Goal: Communication & Community: Answer question/provide support

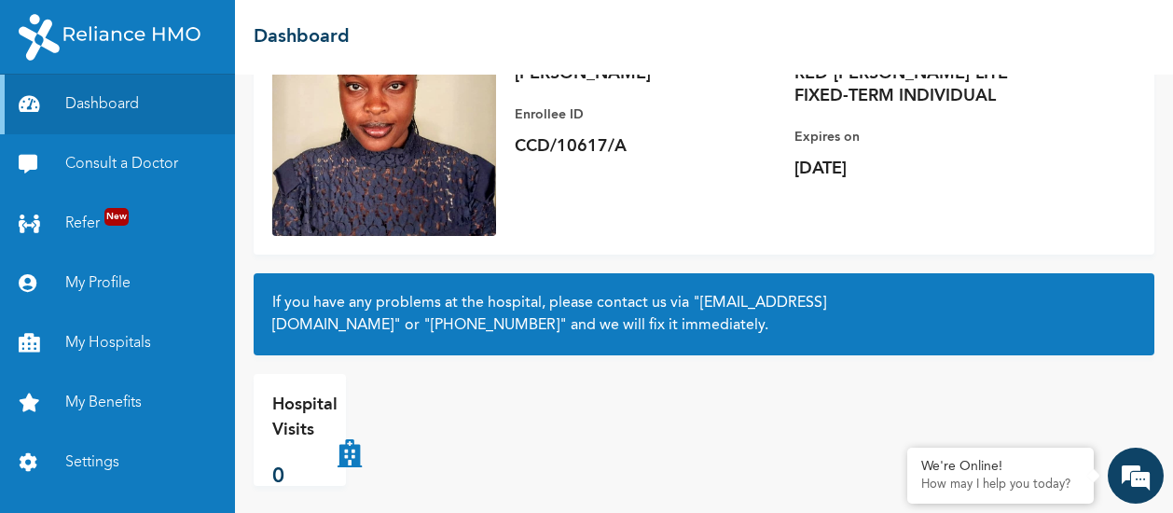
scroll to position [209, 0]
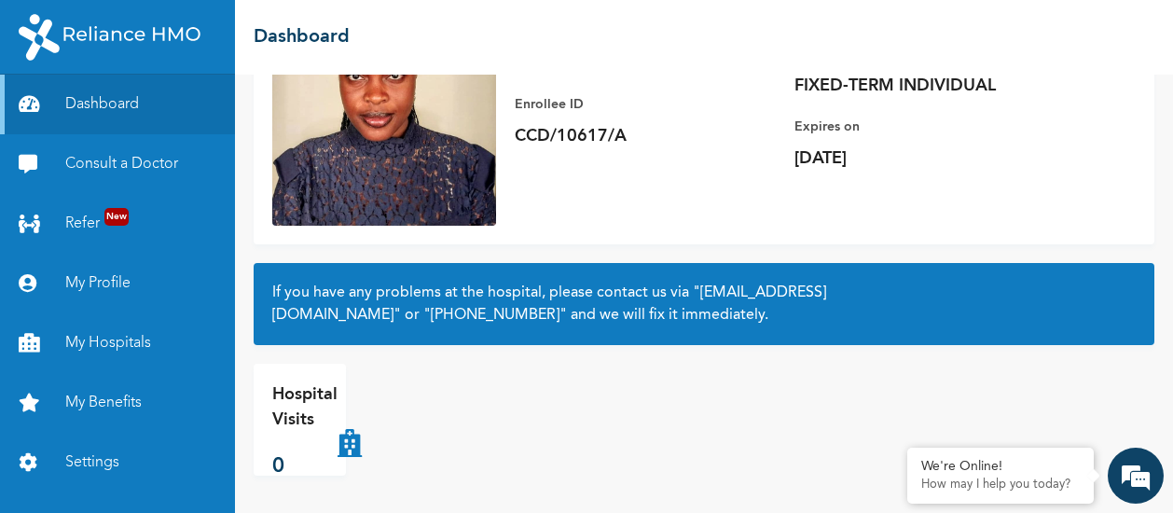
click at [293, 398] on p "Hospital Visits" at bounding box center [304, 407] width 65 height 50
click at [103, 183] on link "Consult a Doctor" at bounding box center [117, 164] width 235 height 60
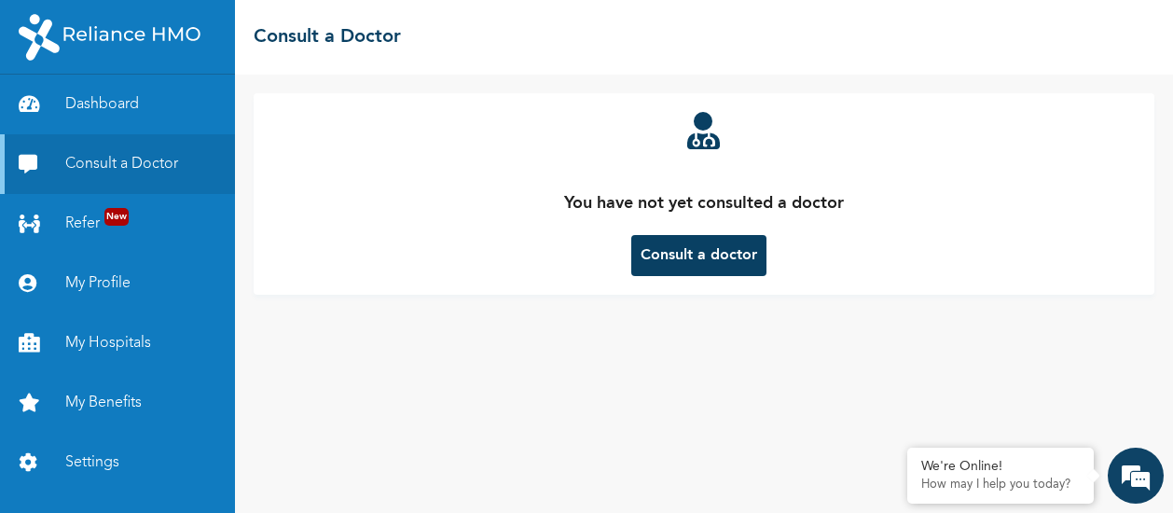
click at [710, 251] on button "Consult a doctor" at bounding box center [698, 255] width 135 height 41
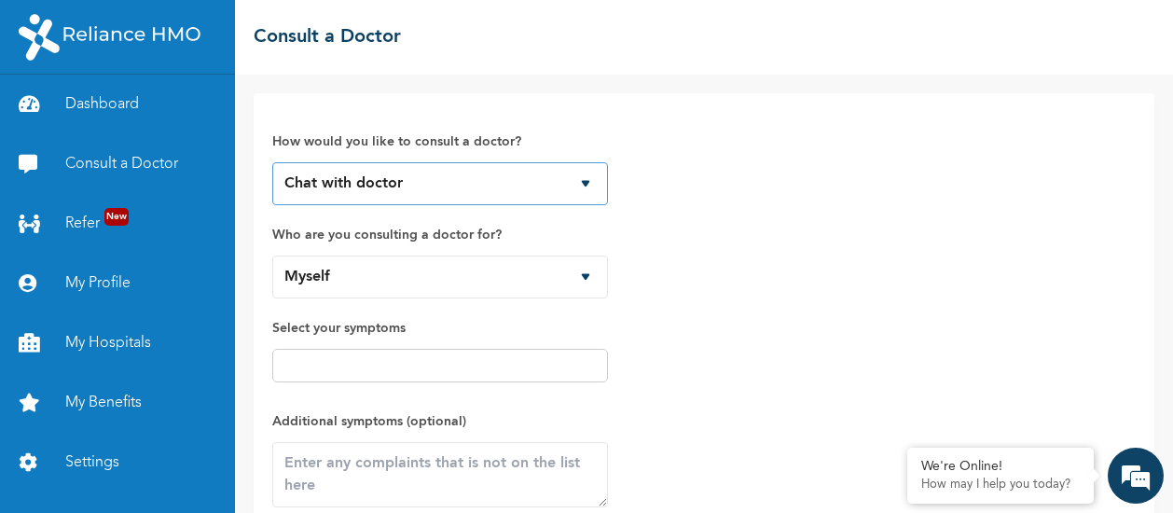
click at [555, 186] on select "Chat with doctor Phone Call" at bounding box center [440, 183] width 336 height 43
click at [272, 162] on select "Chat with doctor Phone Call" at bounding box center [440, 183] width 336 height 43
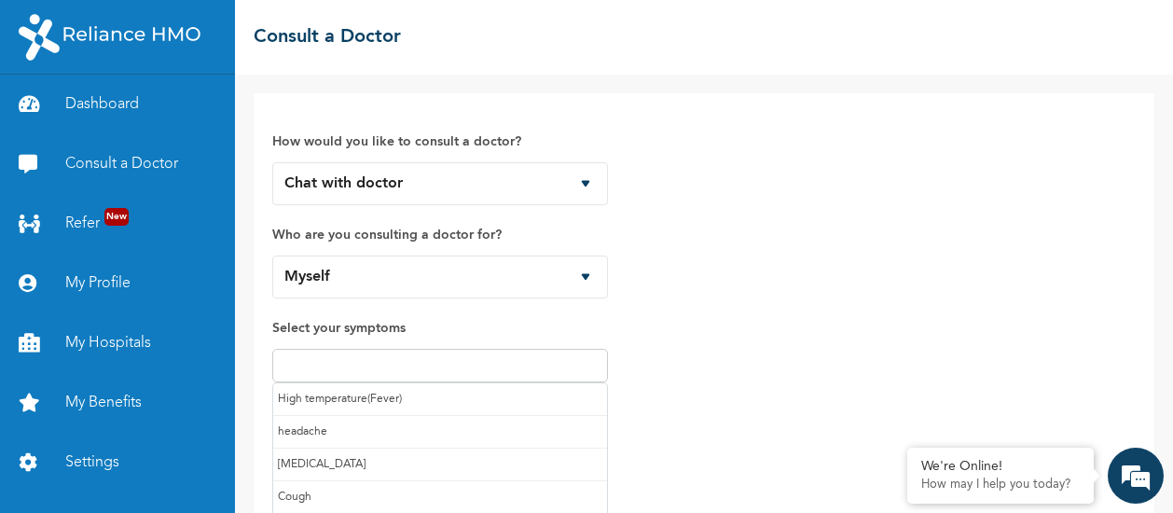
click at [433, 357] on input "text" at bounding box center [440, 365] width 325 height 22
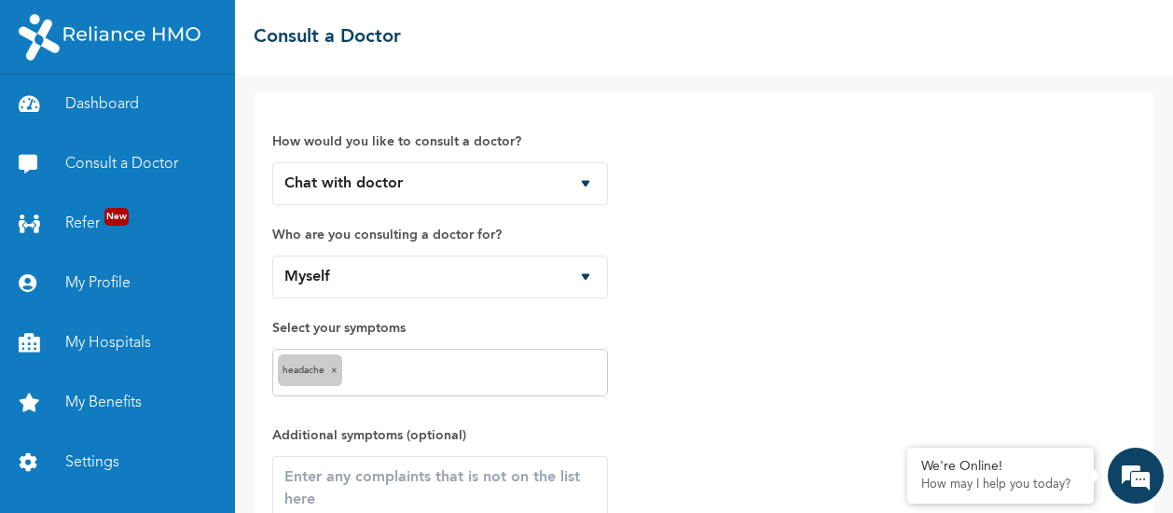
click at [456, 389] on div "headache ×" at bounding box center [440, 373] width 336 height 48
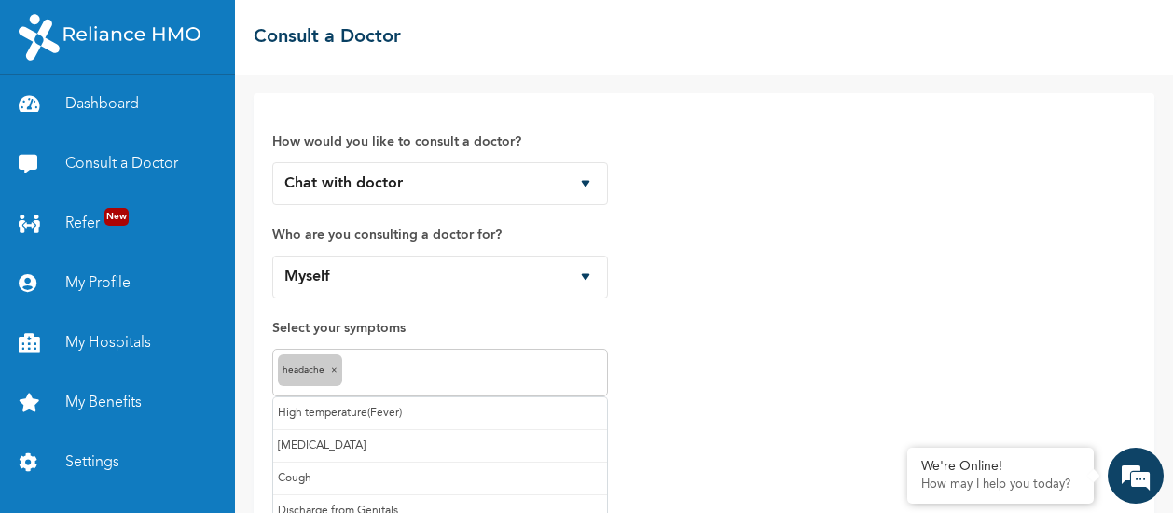
click at [453, 378] on input "text" at bounding box center [475, 373] width 256 height 22
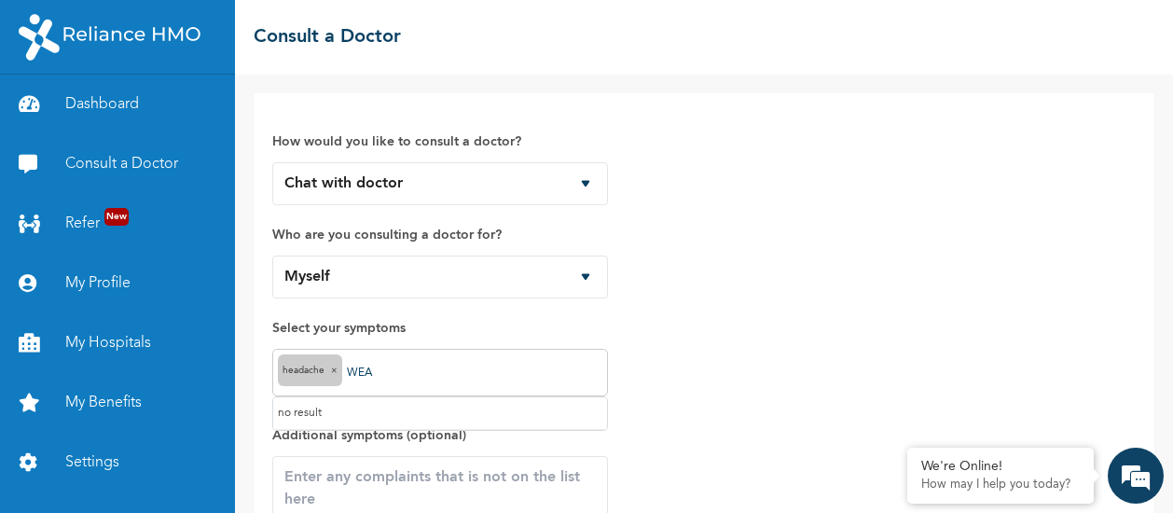
type input "WEAK"
drag, startPoint x: 383, startPoint y: 373, endPoint x: 351, endPoint y: 372, distance: 32.7
click at [351, 372] on input "WEAK" at bounding box center [475, 373] width 256 height 22
click at [685, 369] on div "How would you like to consult a doctor? Chat with doctor Phone Call Who are you…" at bounding box center [704, 350] width 864 height 477
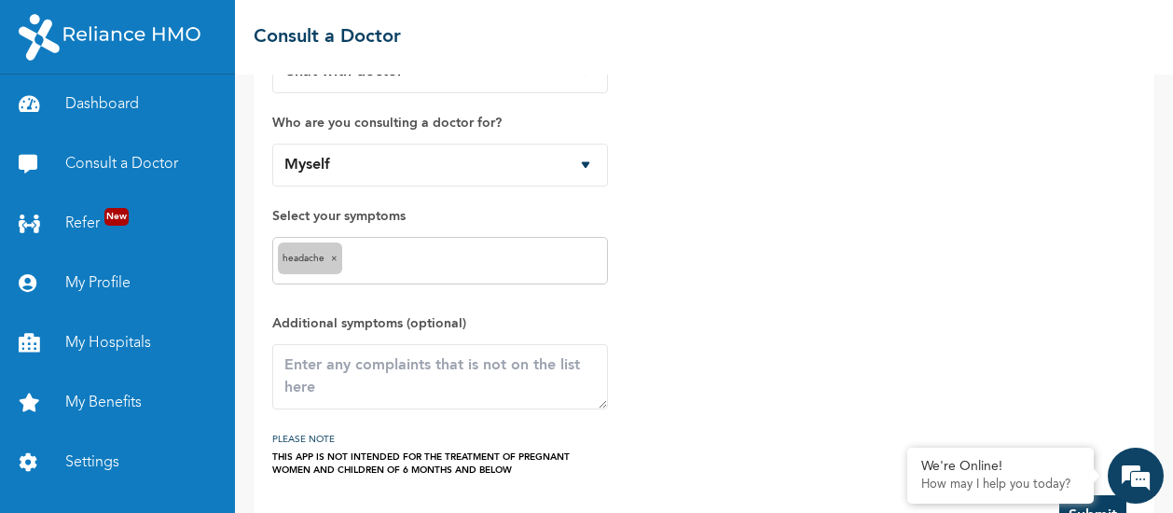
scroll to position [170, 0]
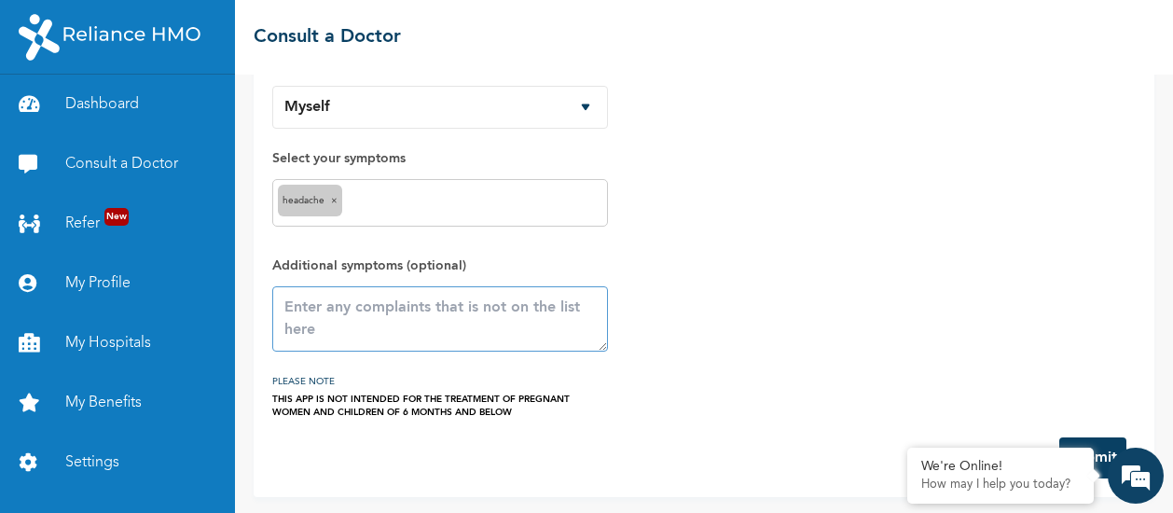
click at [423, 324] on textarea at bounding box center [440, 318] width 336 height 65
type textarea "weakness, feeling numb, eye pain, body pain"
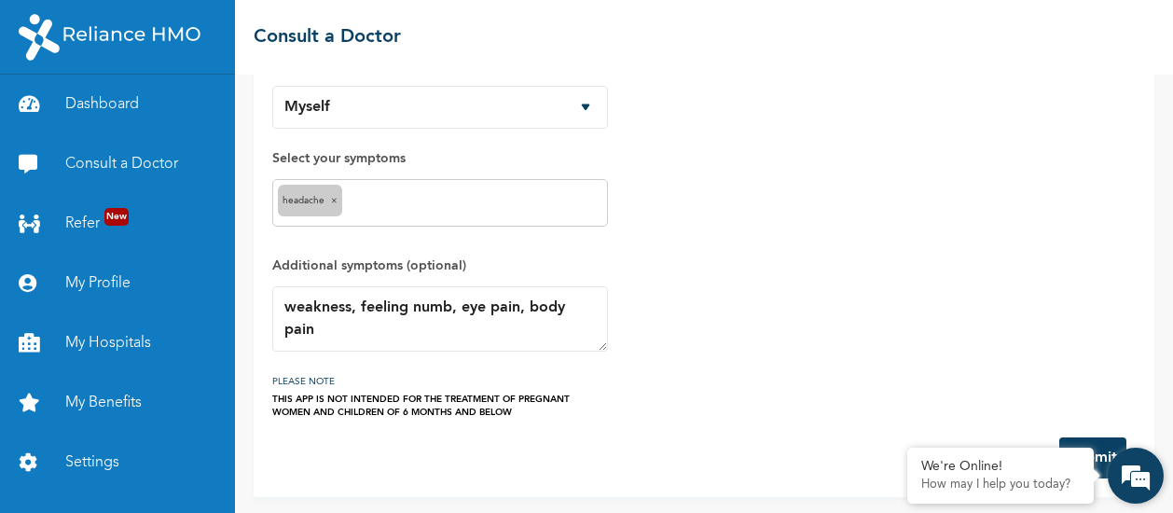
click at [1135, 476] on em at bounding box center [1136, 475] width 50 height 50
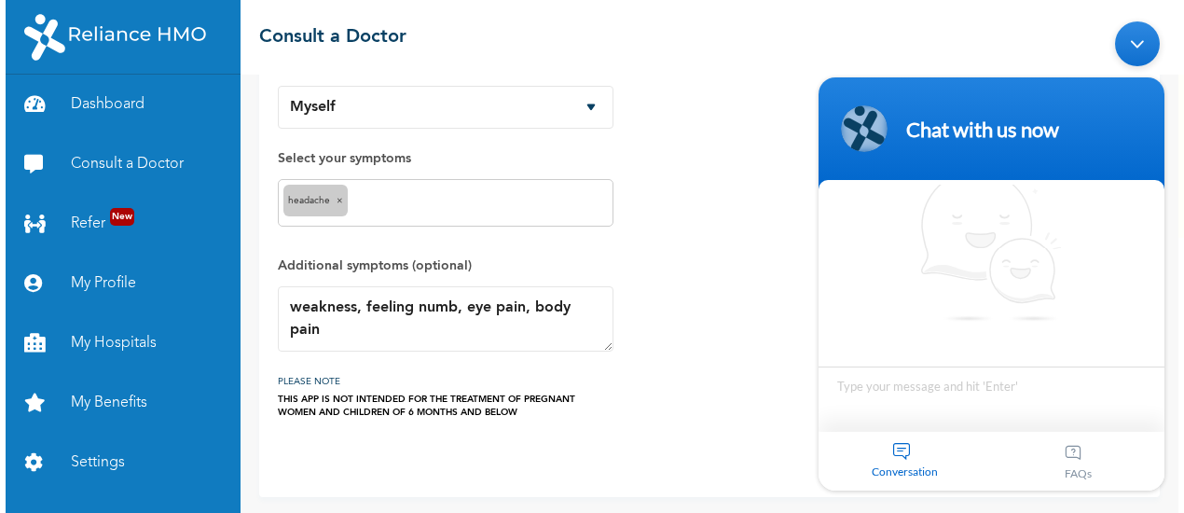
scroll to position [15, 0]
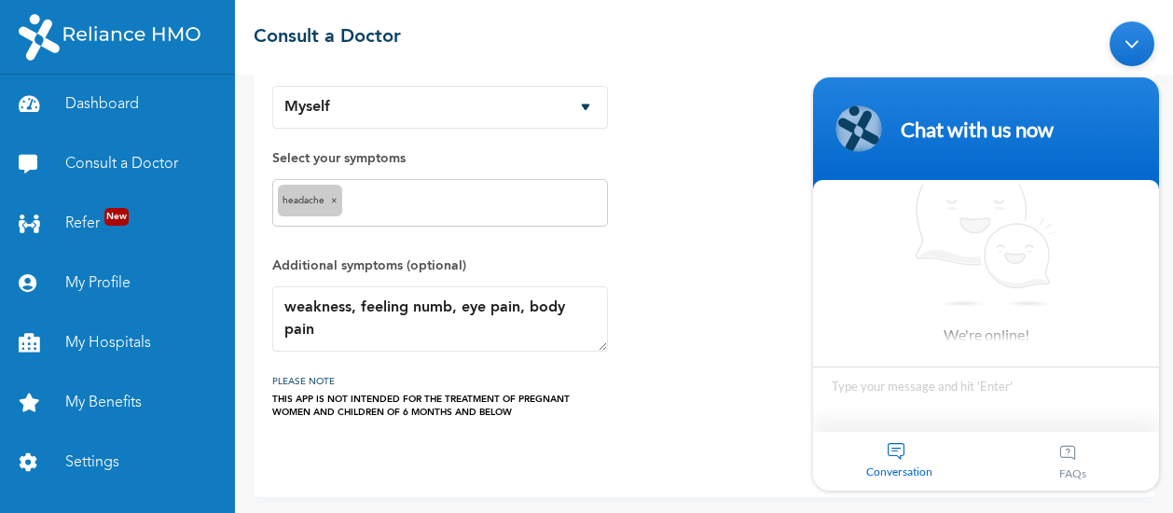
click at [1099, 464] on div "FAQs" at bounding box center [1073, 460] width 173 height 59
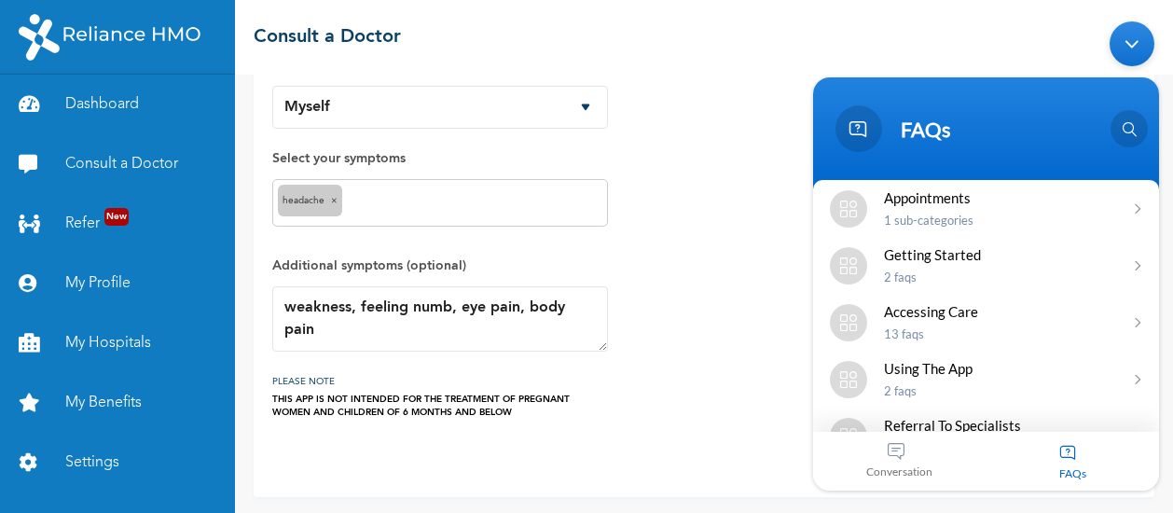
click at [742, 341] on div "How would you like to consult a doctor? Chat with doctor Phone Call Who are you…" at bounding box center [704, 180] width 864 height 477
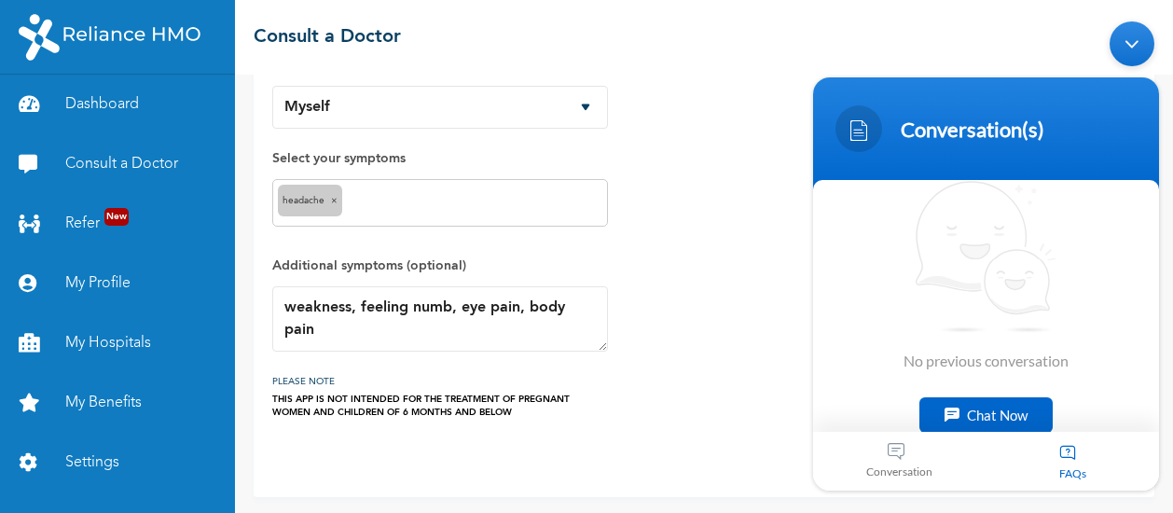
click at [1030, 24] on body "Conversation(s) We're online! No previous conversation Chat Now Appointments 1 …" at bounding box center [986, 255] width 365 height 488
click at [1125, 33] on div "Minimize live chat window" at bounding box center [1132, 43] width 45 height 45
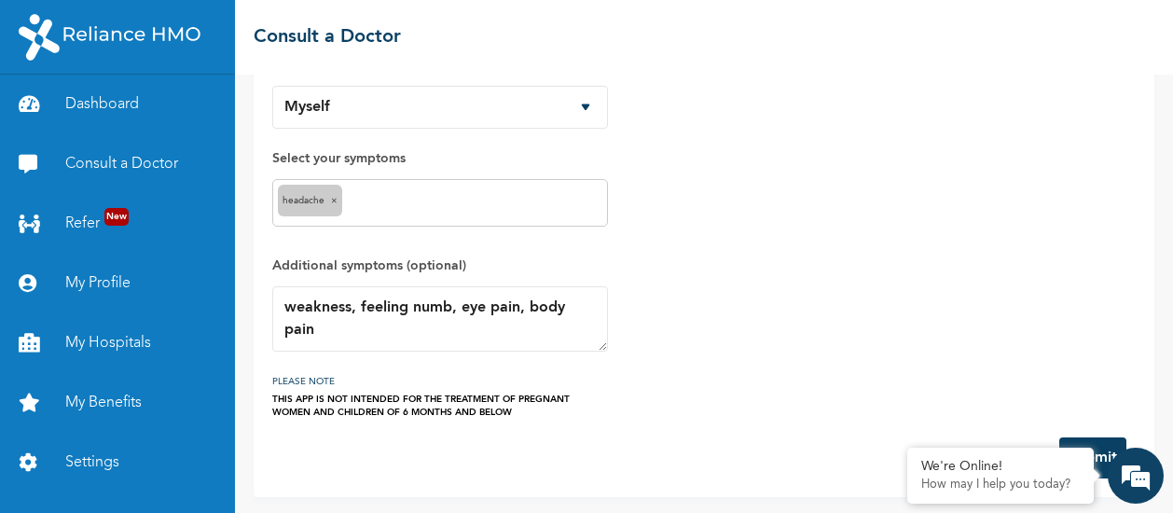
click at [1085, 443] on button "Submit" at bounding box center [1093, 457] width 67 height 41
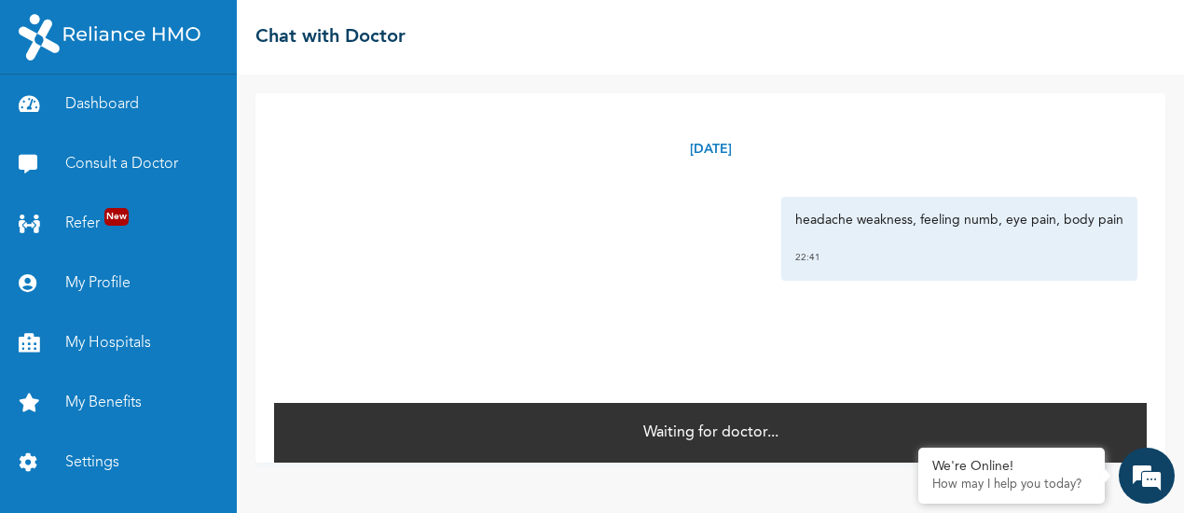
click at [787, 422] on div "Waiting for doctor..." at bounding box center [710, 432] width 873 height 62
click at [694, 447] on div "Waiting for doctor..." at bounding box center [710, 432] width 873 height 62
click at [744, 432] on p "Waiting for doctor..." at bounding box center [711, 433] width 135 height 22
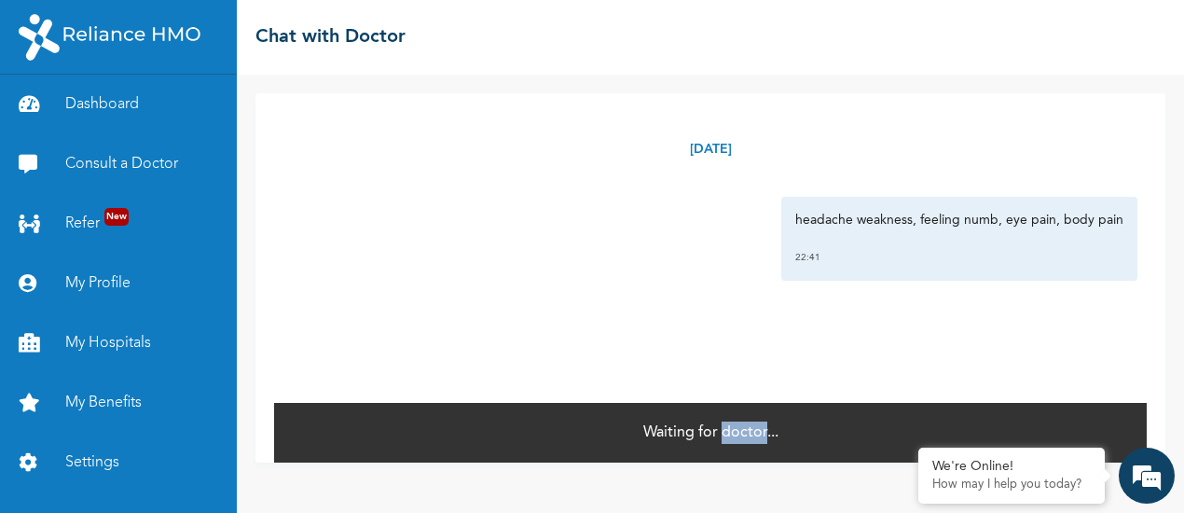
click at [744, 432] on p "Waiting for doctor..." at bounding box center [711, 433] width 135 height 22
click at [101, 165] on link "Consult a Doctor" at bounding box center [118, 164] width 237 height 60
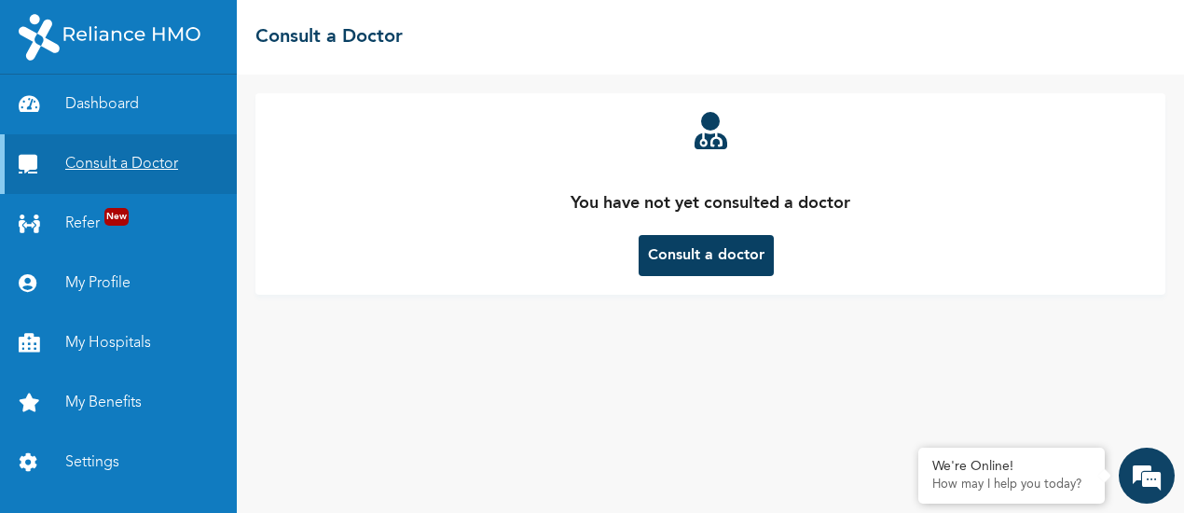
click at [142, 171] on link "Consult a Doctor" at bounding box center [118, 164] width 237 height 60
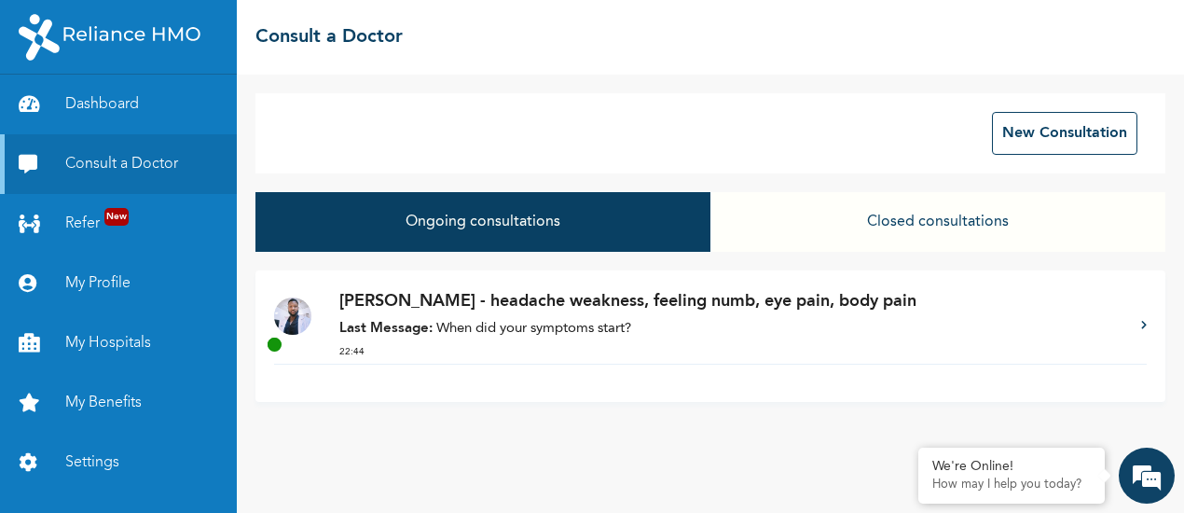
click at [392, 301] on p "Dr. Ayorinde - headache weakness, feeling numb, eye pain, body pain" at bounding box center [730, 301] width 783 height 25
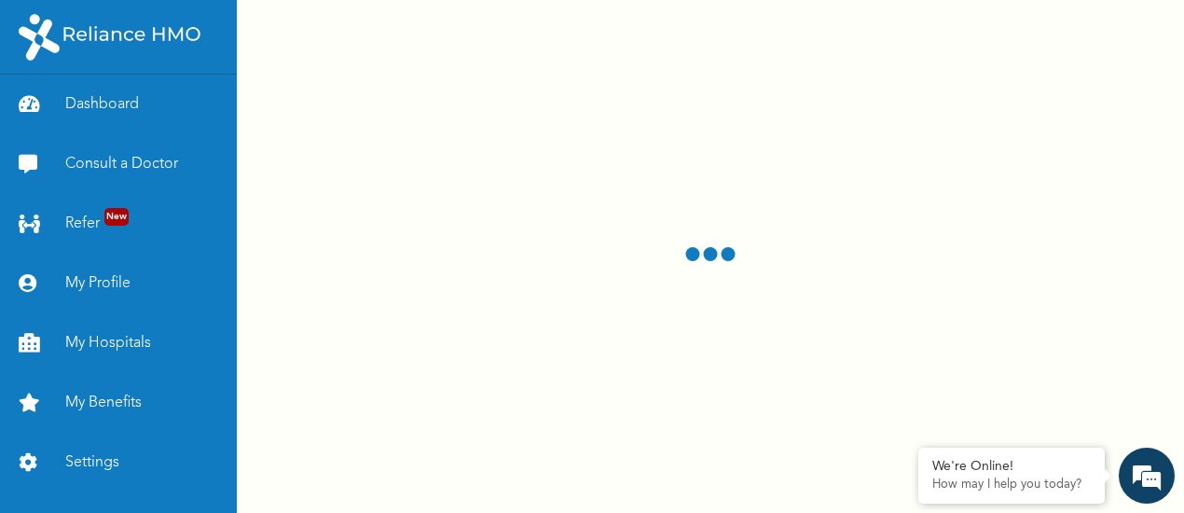
click at [392, 301] on div at bounding box center [711, 256] width 948 height 513
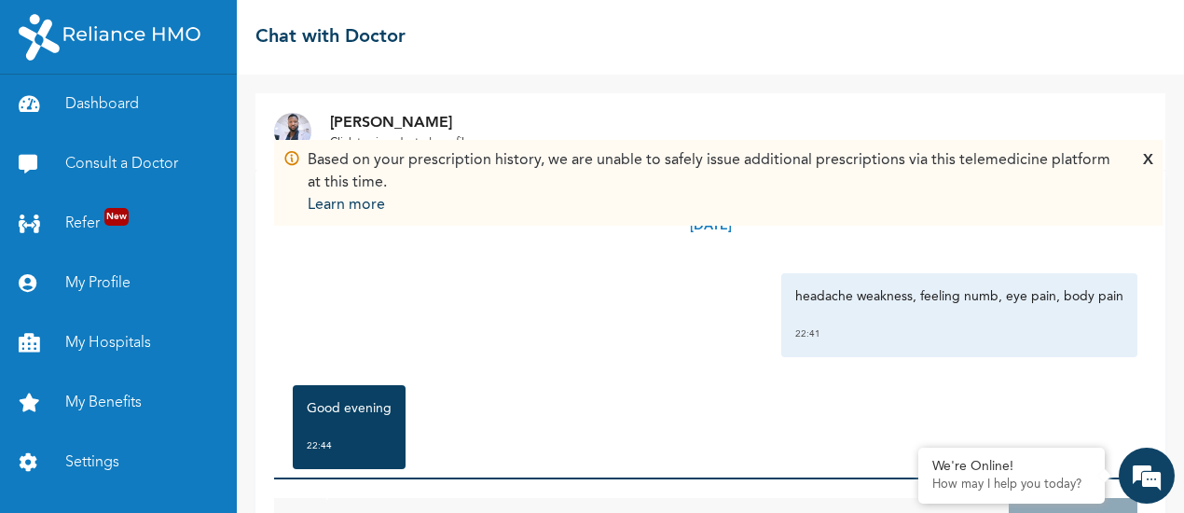
scroll to position [82, 0]
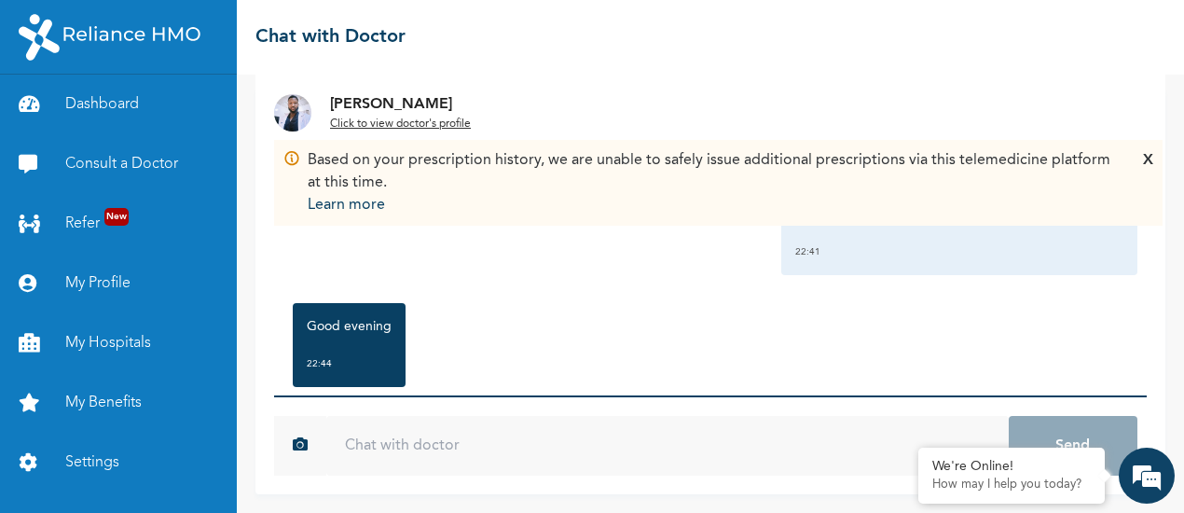
click at [396, 448] on input "text" at bounding box center [667, 446] width 683 height 60
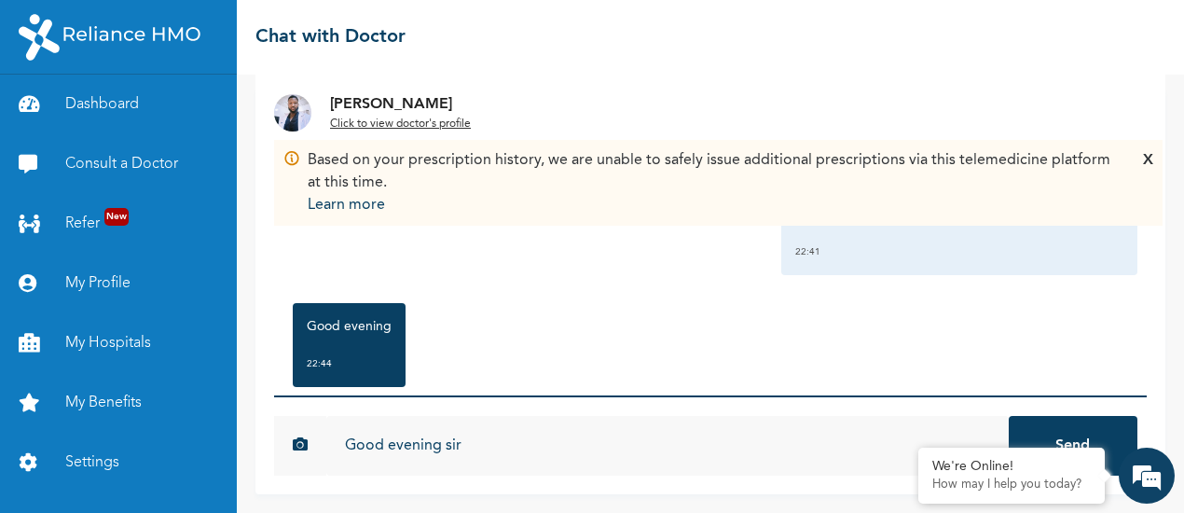
type input "Good evening sir"
click at [1022, 427] on button "Send" at bounding box center [1073, 446] width 129 height 60
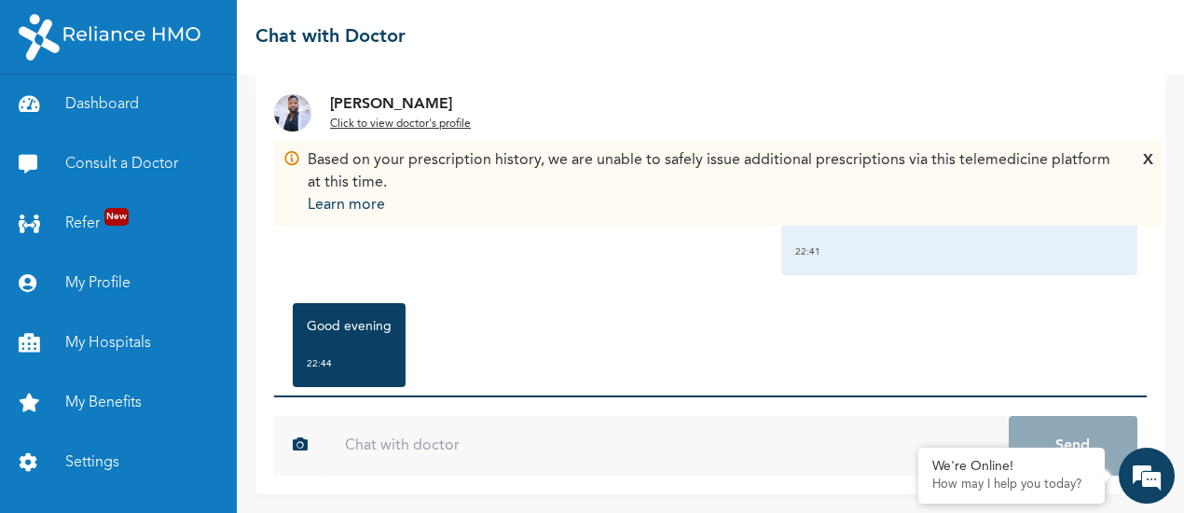
click at [353, 126] on u "Click to view doctor's profile" at bounding box center [400, 123] width 141 height 11
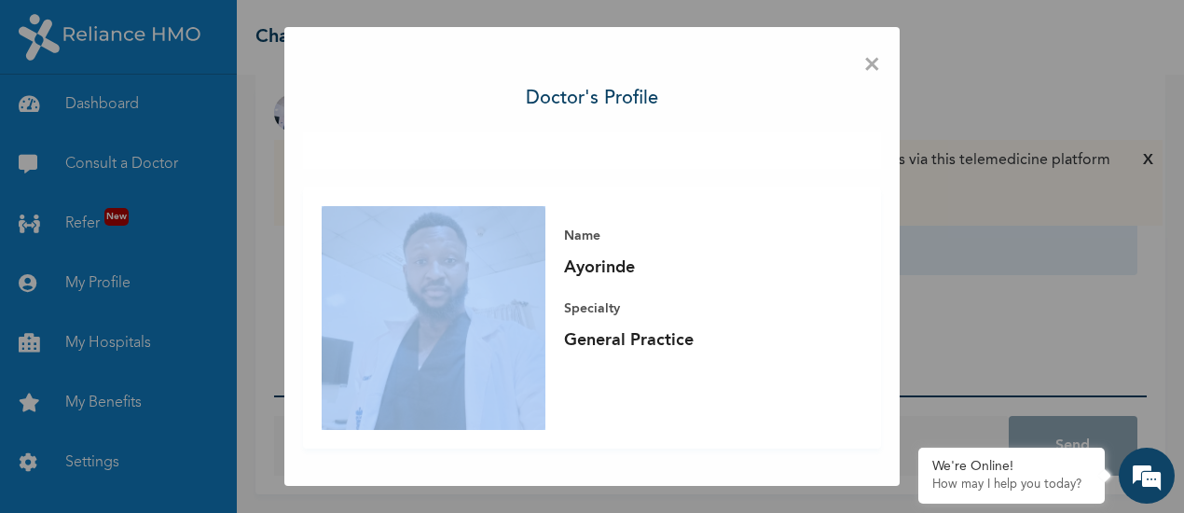
click at [353, 126] on div "× Doctor's profile Name Ayorinde Specialty General Practice" at bounding box center [592, 256] width 616 height 459
click at [940, 172] on div "× Doctor's profile Name Ayorinde Specialty General Practice" at bounding box center [592, 256] width 1184 height 513
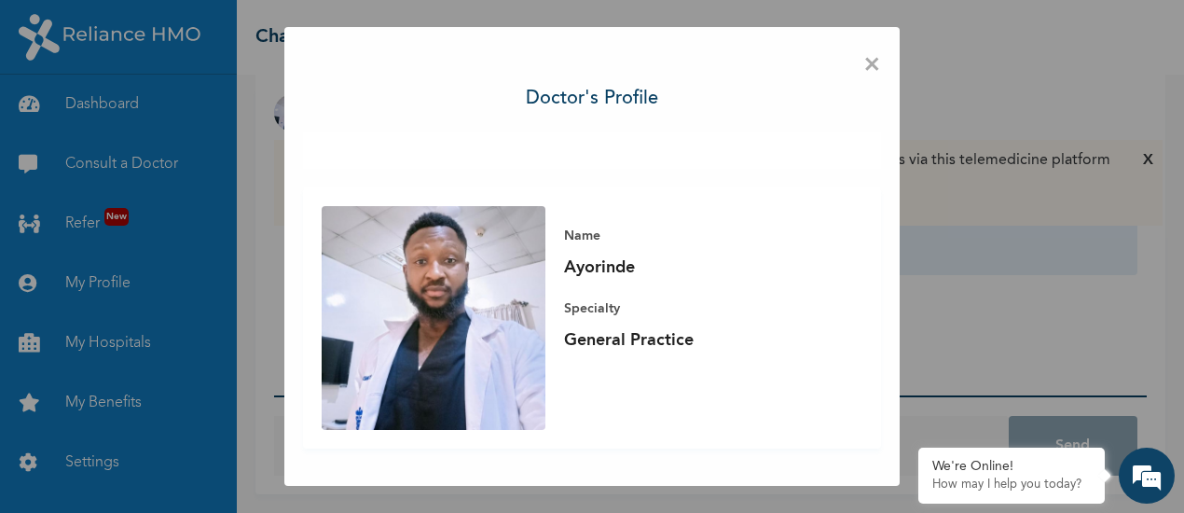
click at [864, 67] on span "×" at bounding box center [873, 65] width 18 height 39
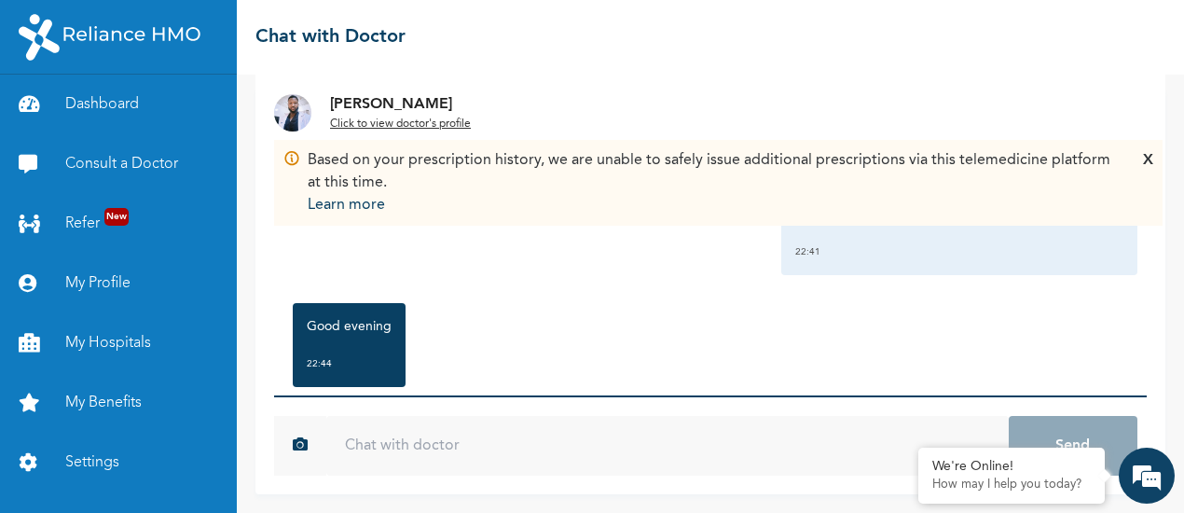
click at [563, 187] on div "Based on your prescription history, we are unable to safely issue additional pr…" at bounding box center [711, 182] width 807 height 67
click at [298, 163] on img at bounding box center [292, 158] width 17 height 18
drag, startPoint x: 819, startPoint y: 243, endPoint x: 1146, endPoint y: 163, distance: 337.0
click at [1146, 163] on div "Based on your prescription history, we are unable to safely issue additional pr…" at bounding box center [711, 291] width 910 height 407
click at [1146, 163] on div "X" at bounding box center [1148, 182] width 10 height 67
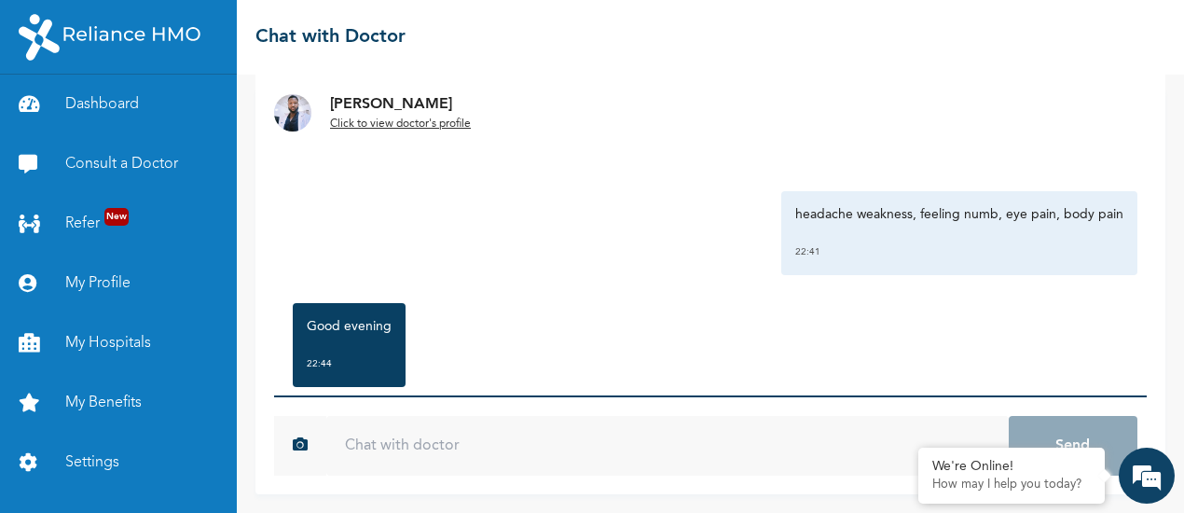
click at [479, 309] on div "Good evening 22:44" at bounding box center [711, 345] width 854 height 103
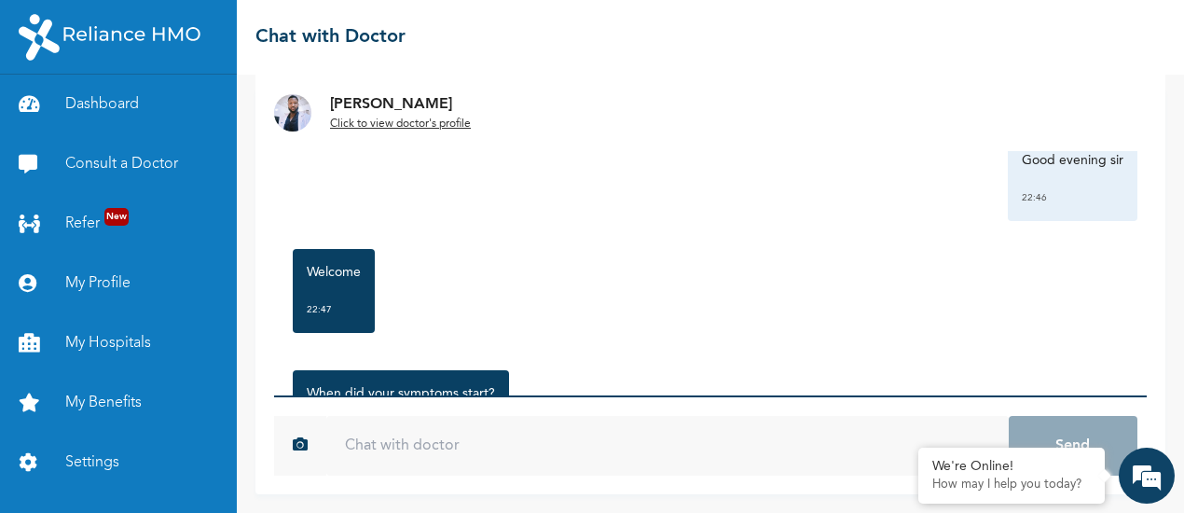
scroll to position [630, 0]
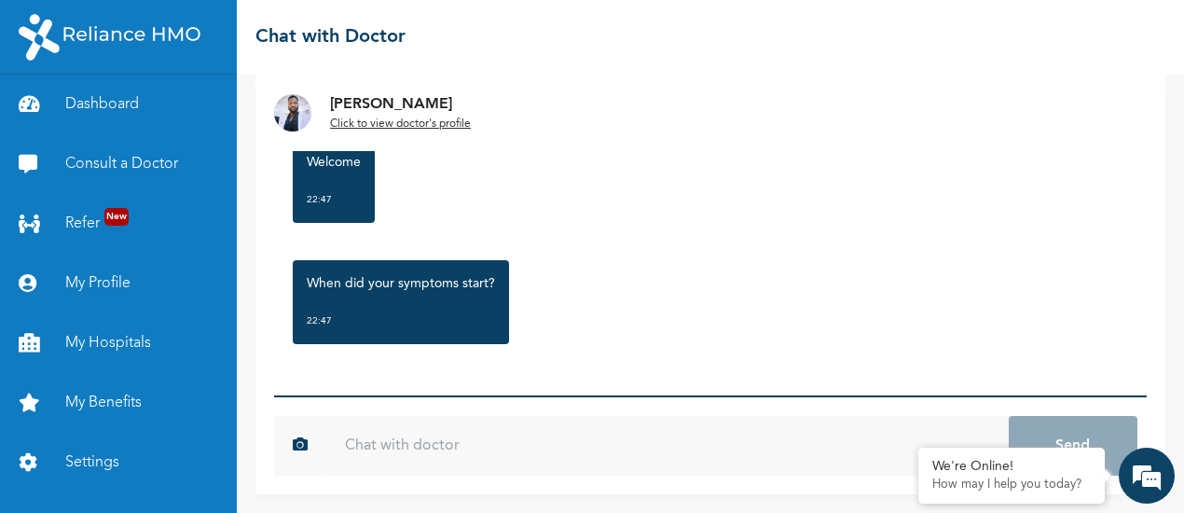
click at [411, 460] on input "text" at bounding box center [667, 446] width 683 height 60
type input "Since last week"
click at [1026, 429] on button "Send" at bounding box center [1073, 446] width 129 height 60
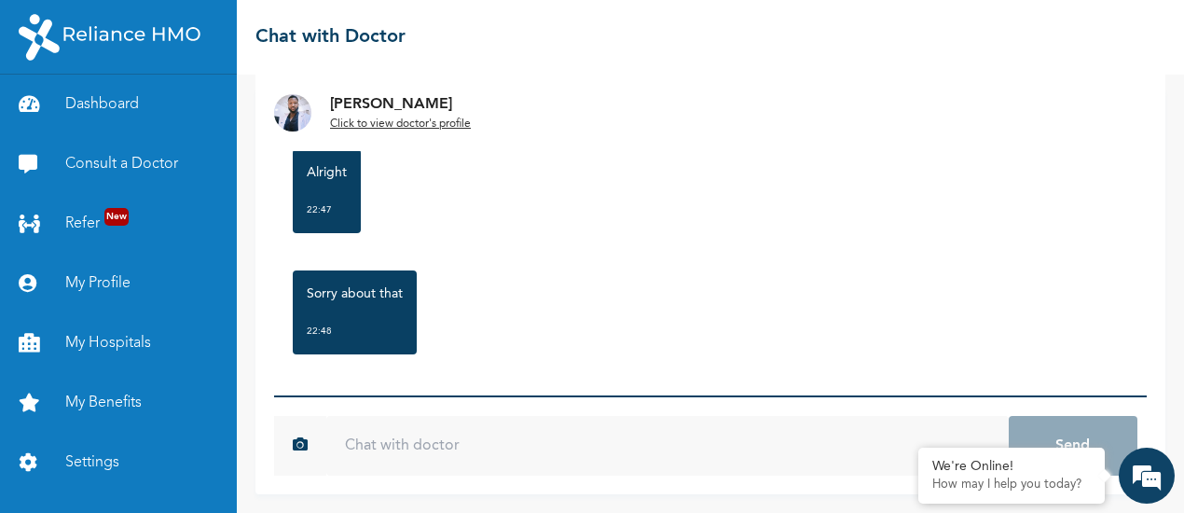
scroll to position [976, 0]
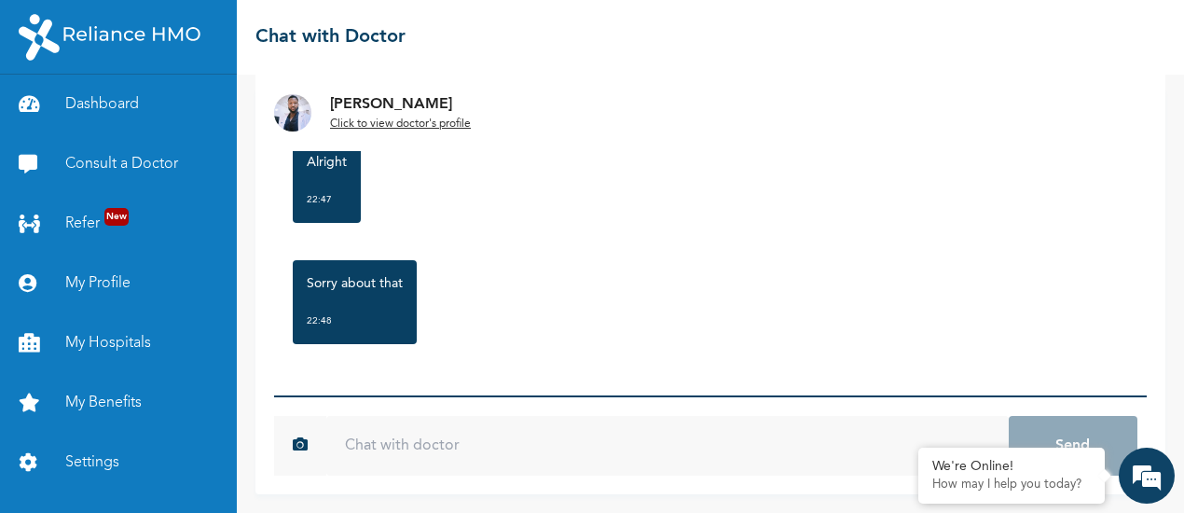
click at [782, 442] on input "text" at bounding box center [667, 446] width 683 height 60
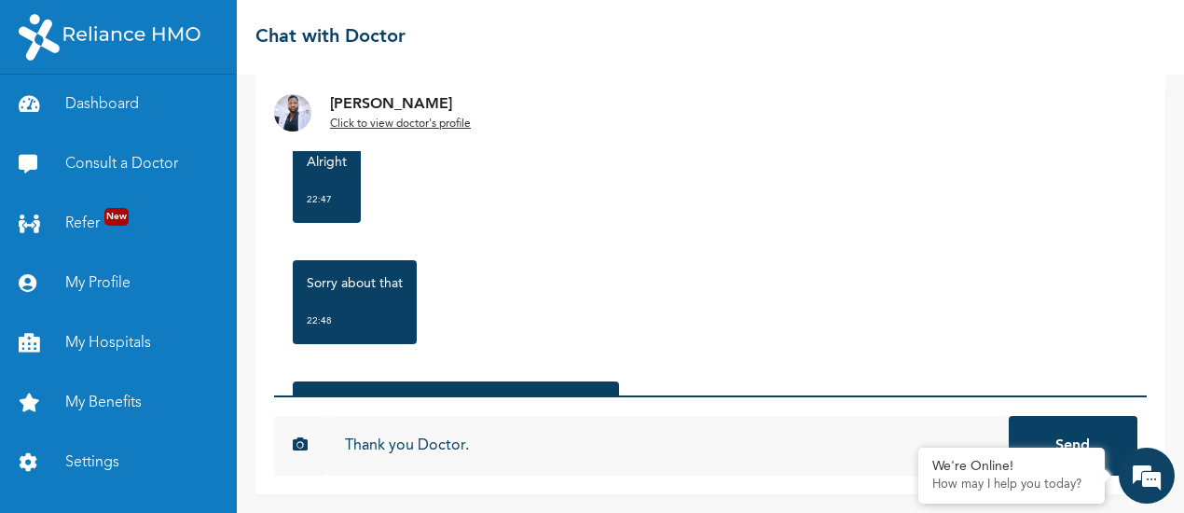
type input "Thank you Doctor."
click at [1064, 434] on button "Send" at bounding box center [1073, 446] width 129 height 60
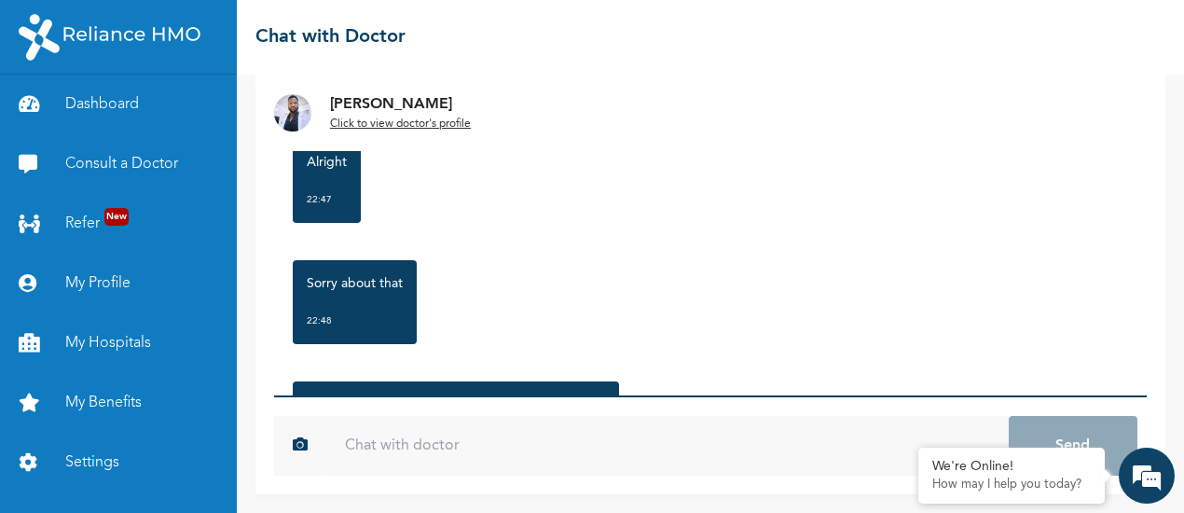
scroll to position [1199, 0]
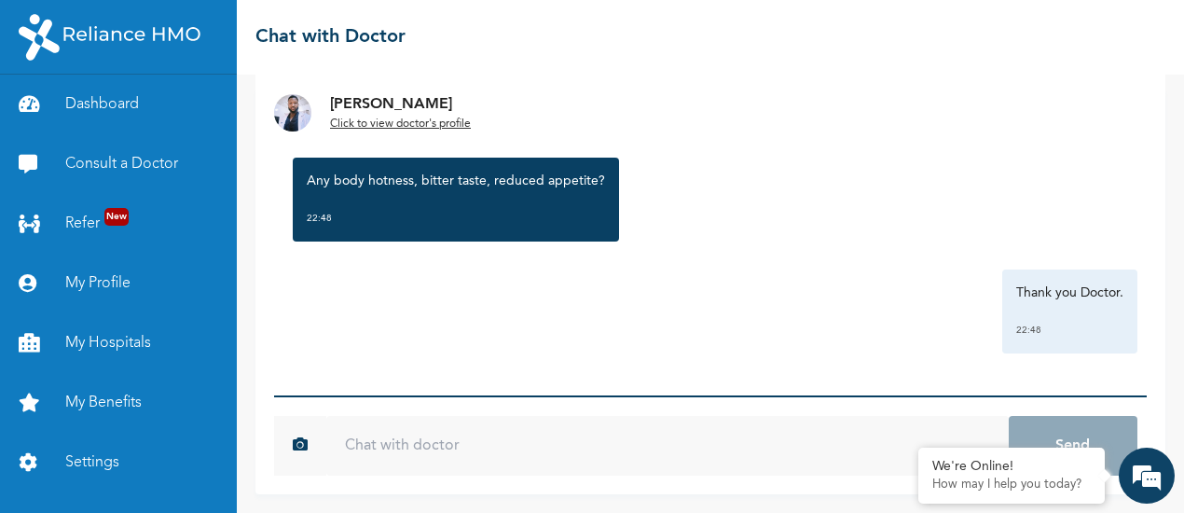
click at [442, 450] on input "text" at bounding box center [667, 446] width 683 height 60
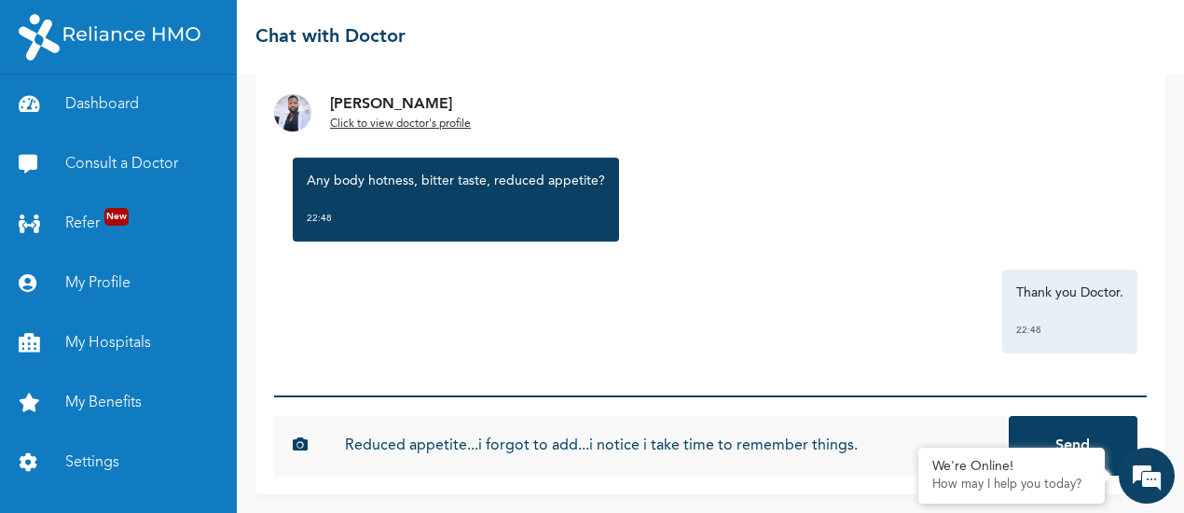
type input "Reduced appetite...i forgot to add...i notice i take time to remember things."
click at [1011, 430] on button "Send" at bounding box center [1073, 446] width 129 height 60
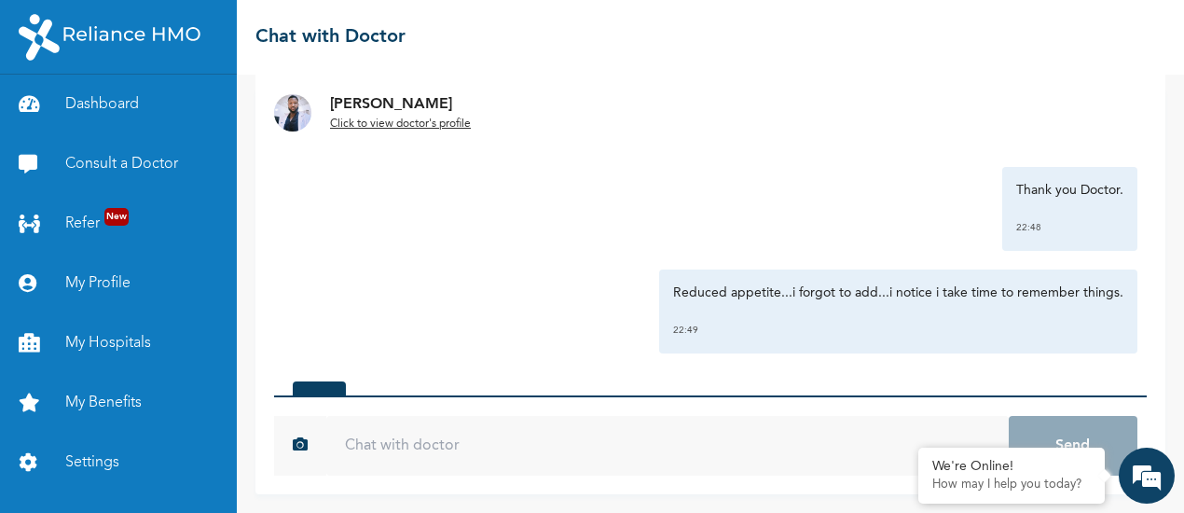
scroll to position [1544, 0]
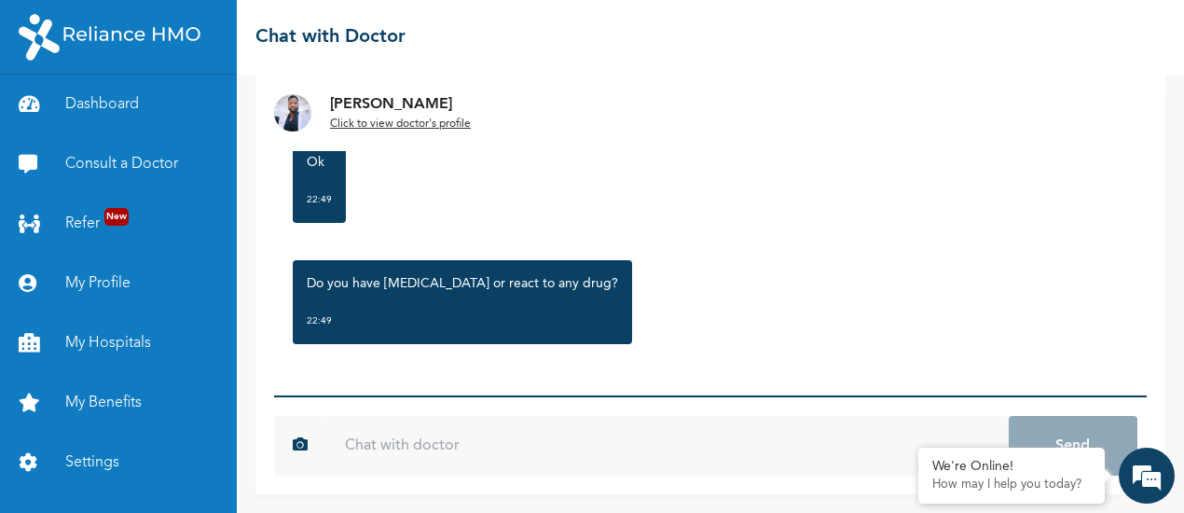
click at [485, 450] on input "text" at bounding box center [667, 446] width 683 height 60
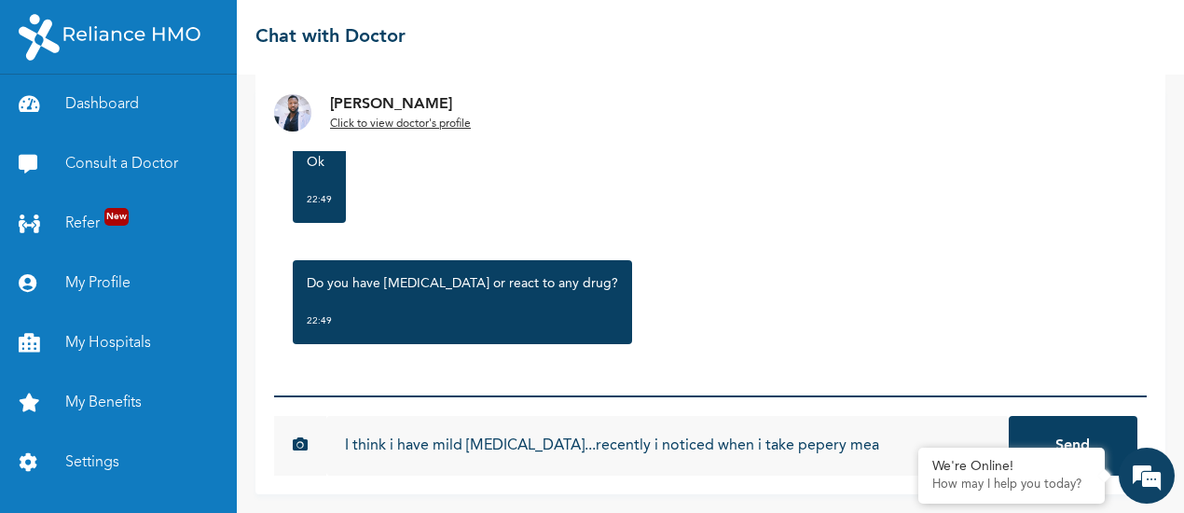
click at [739, 450] on input "I think i have mild ulcer...recently i noticed when i take pepery mea" at bounding box center [667, 446] width 683 height 60
click at [808, 447] on input "I think i have mild ulcer...recently i noticed when i take peppery mea" at bounding box center [667, 446] width 683 height 60
type input "I think i have mild ulcer...recently i noticed when i take peppery meals...i de…"
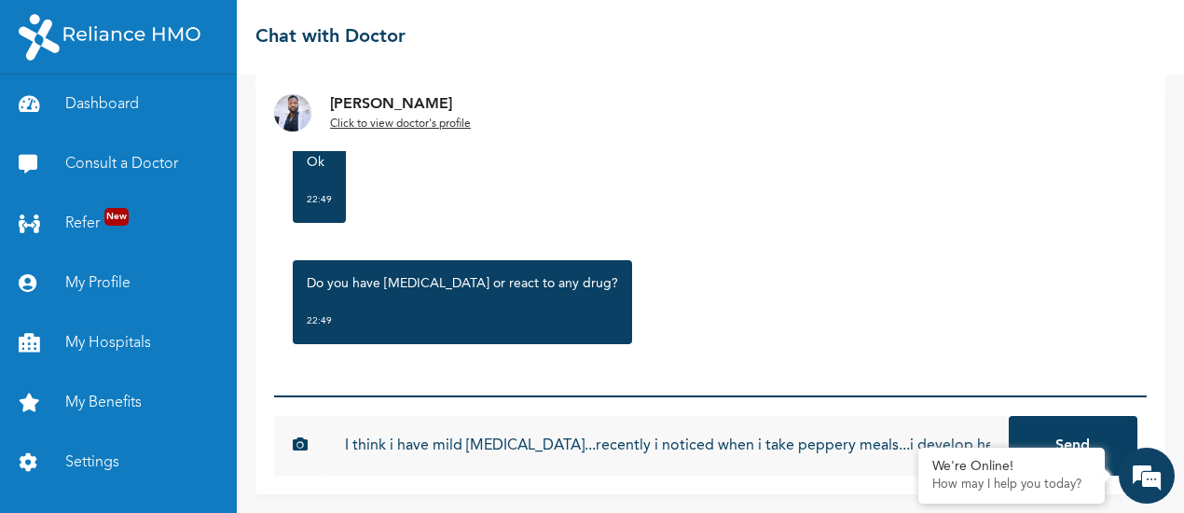
click at [1055, 422] on button "Send" at bounding box center [1073, 446] width 129 height 60
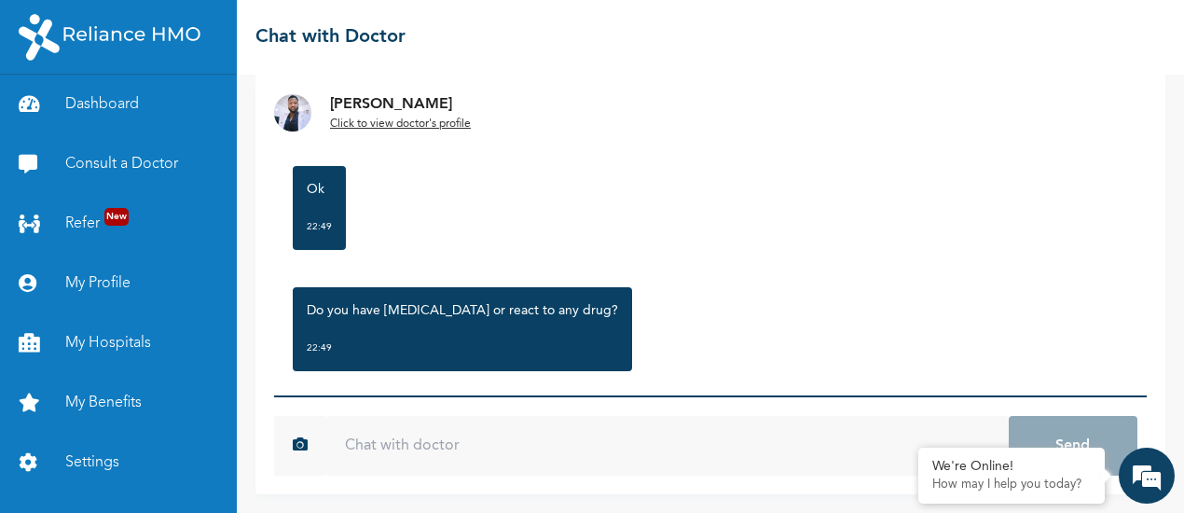
scroll to position [1908, 0]
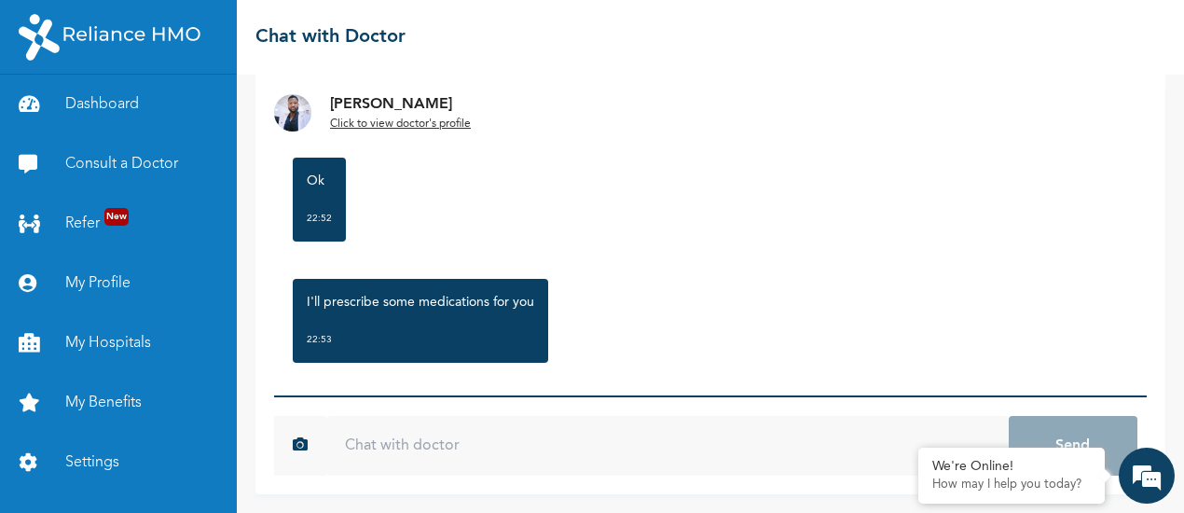
click at [615, 447] on input "text" at bounding box center [667, 446] width 683 height 60
type input "Okay"
click at [1057, 423] on button "Send" at bounding box center [1073, 446] width 129 height 60
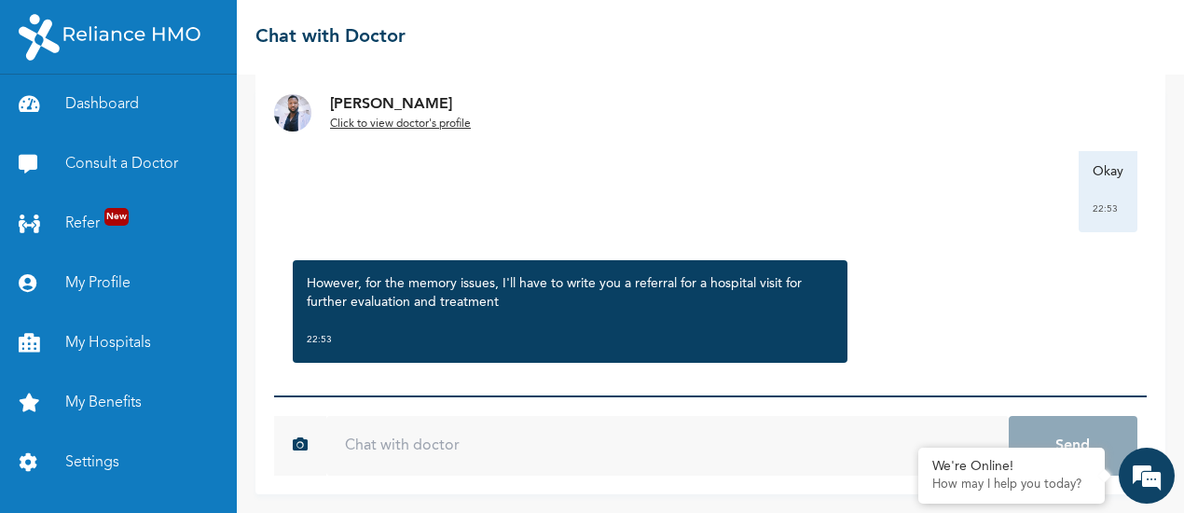
click at [644, 443] on input "text" at bounding box center [667, 446] width 683 height 60
type input "okay"
click at [1010, 437] on button "Send" at bounding box center [1073, 446] width 129 height 60
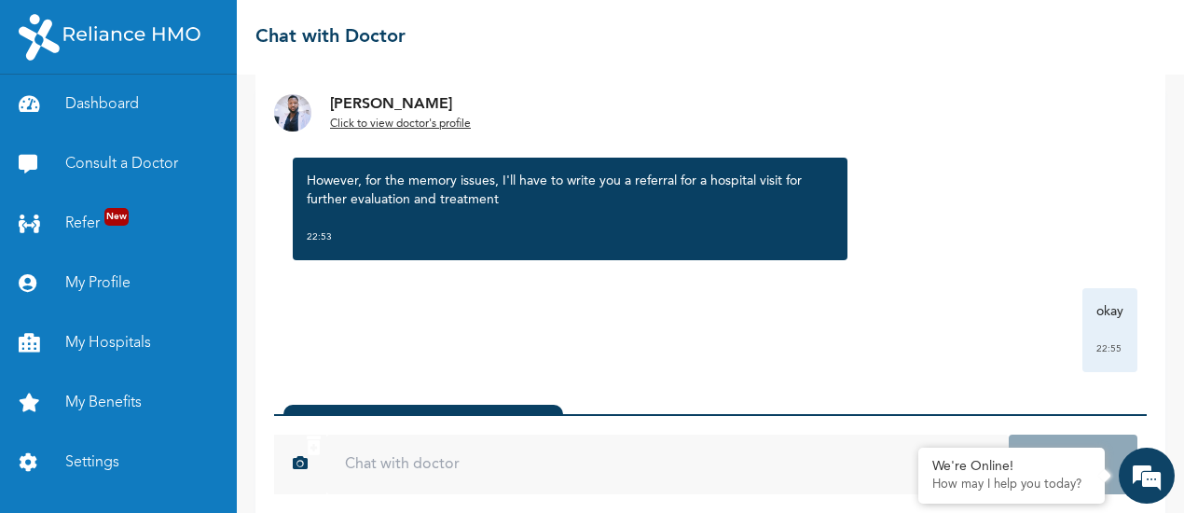
click at [1123, 350] on div "Wednesday, August 13th 2025 headache weakness, feeling numb, eye pain, body pai…" at bounding box center [710, 242] width 873 height 308
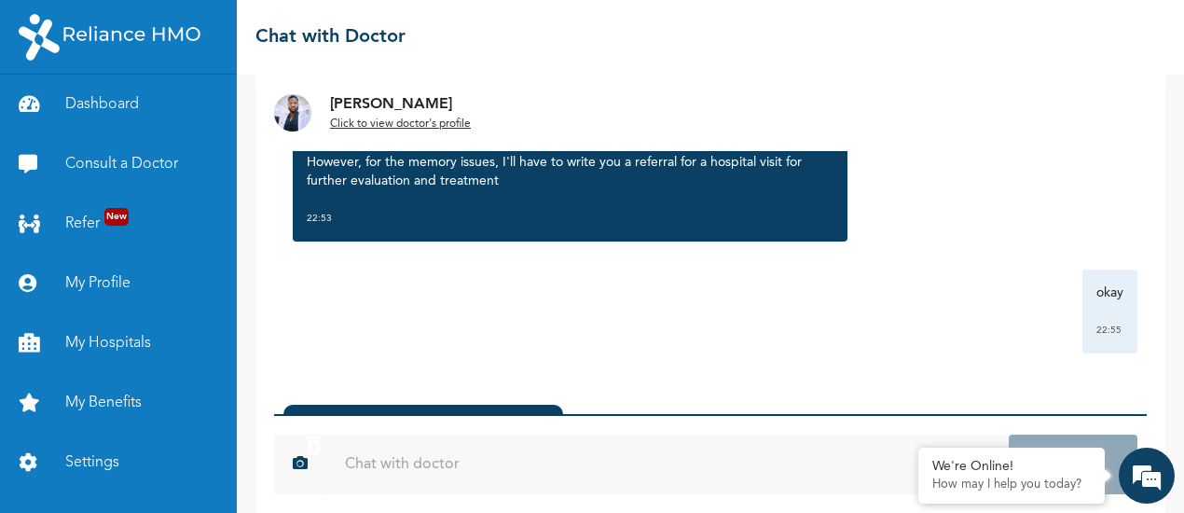
scroll to position [187, 0]
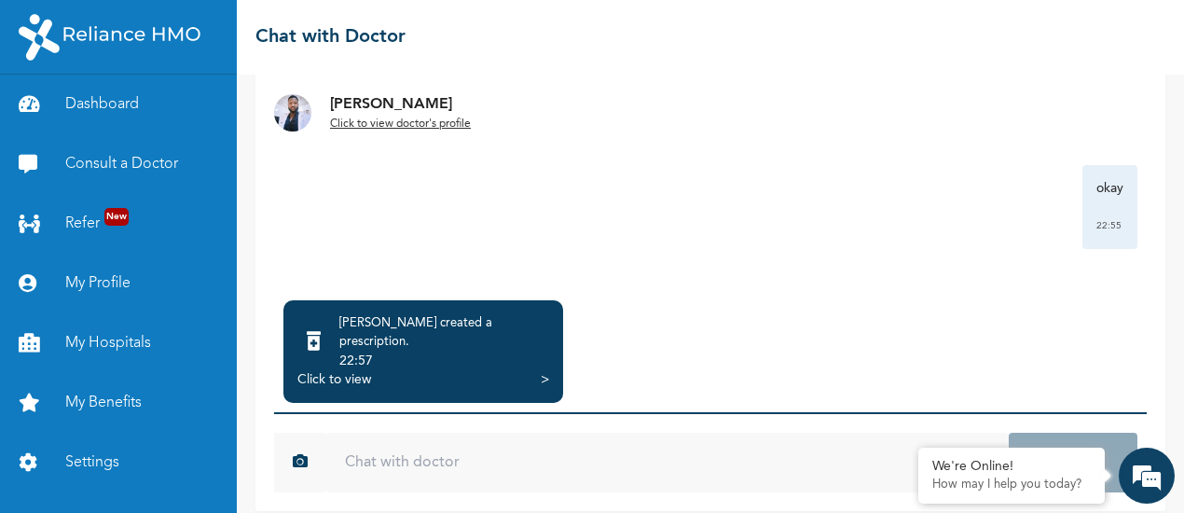
click at [340, 335] on div "Dr. Ayorinde created a prescription . 22:57" at bounding box center [424, 342] width 252 height 56
click at [315, 370] on div "Click to view" at bounding box center [335, 379] width 74 height 19
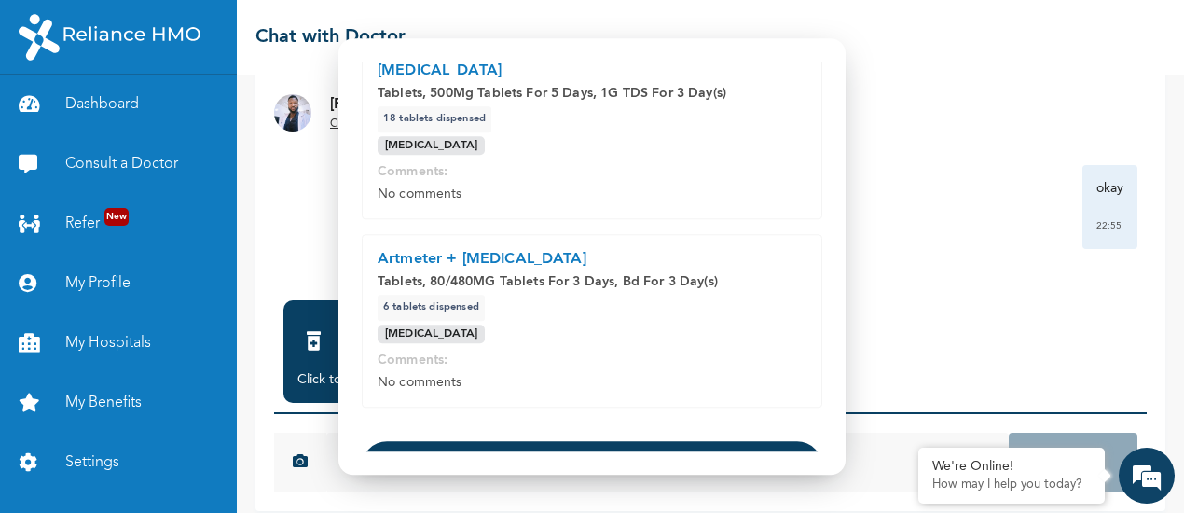
scroll to position [190, 0]
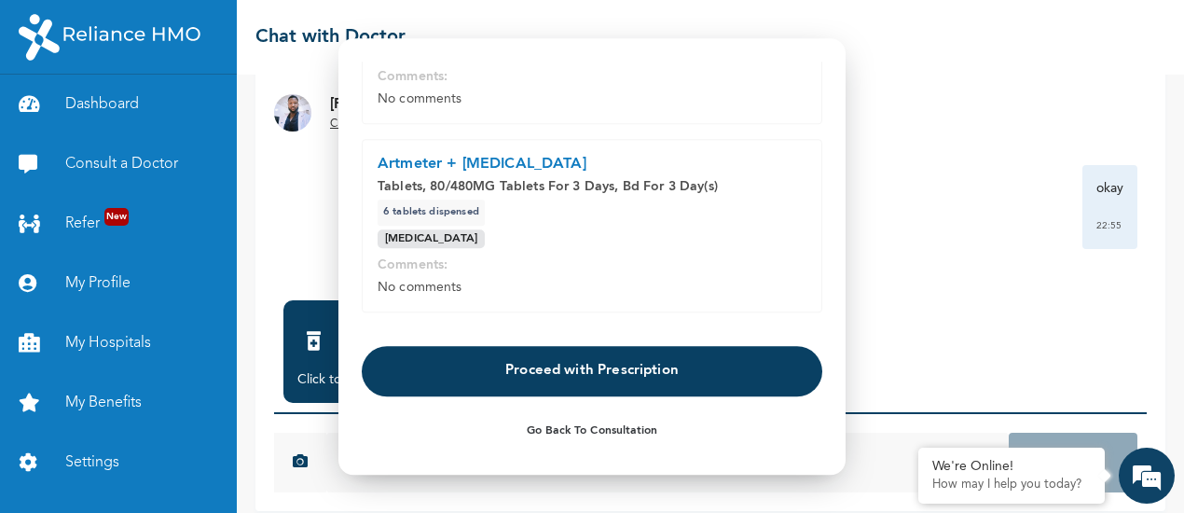
click at [640, 357] on button "Proceed with Prescription" at bounding box center [592, 371] width 461 height 50
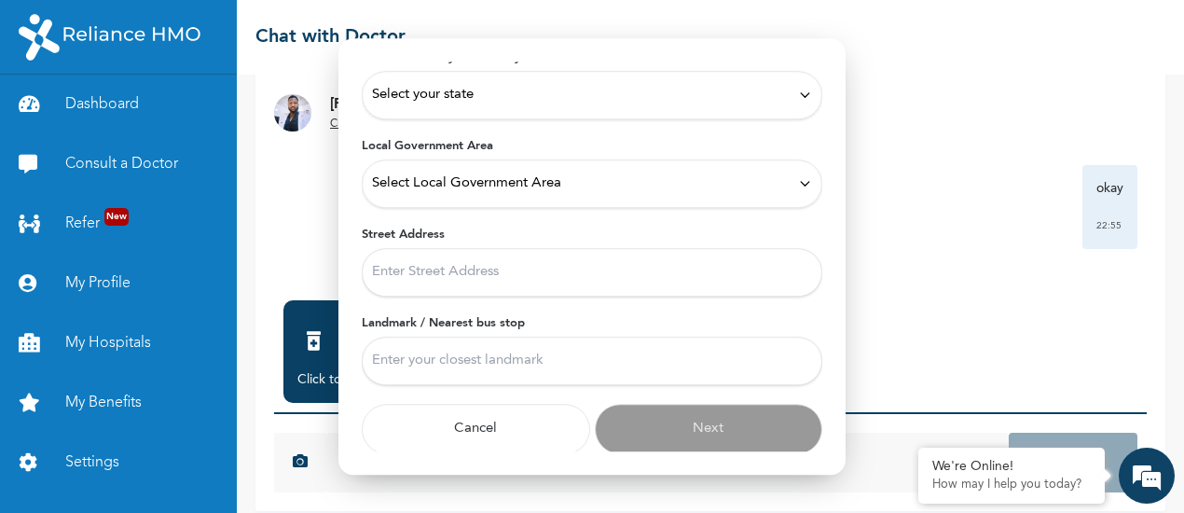
scroll to position [0, 0]
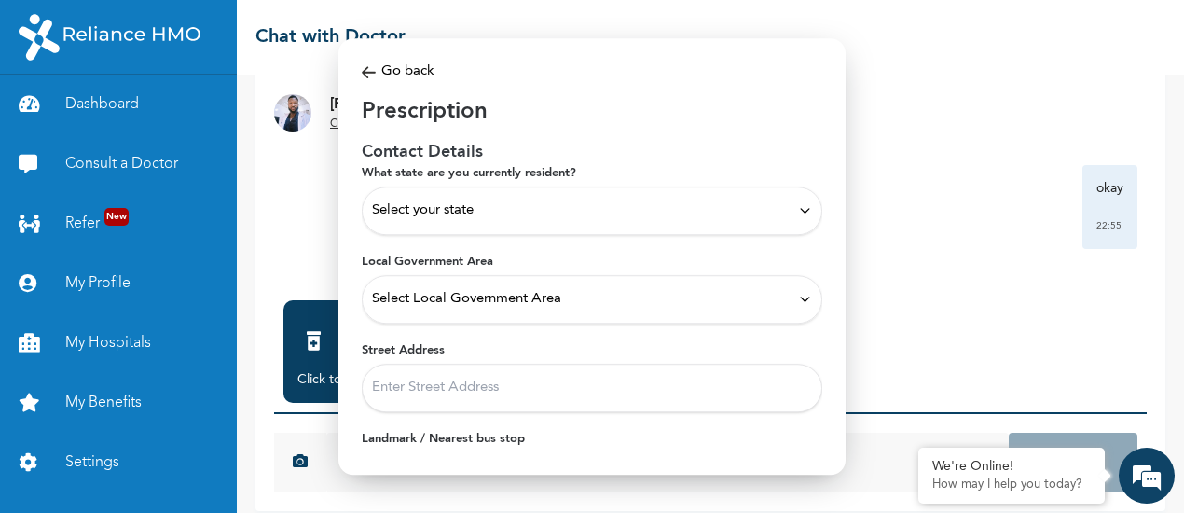
click at [573, 197] on div "Select your state" at bounding box center [592, 211] width 461 height 48
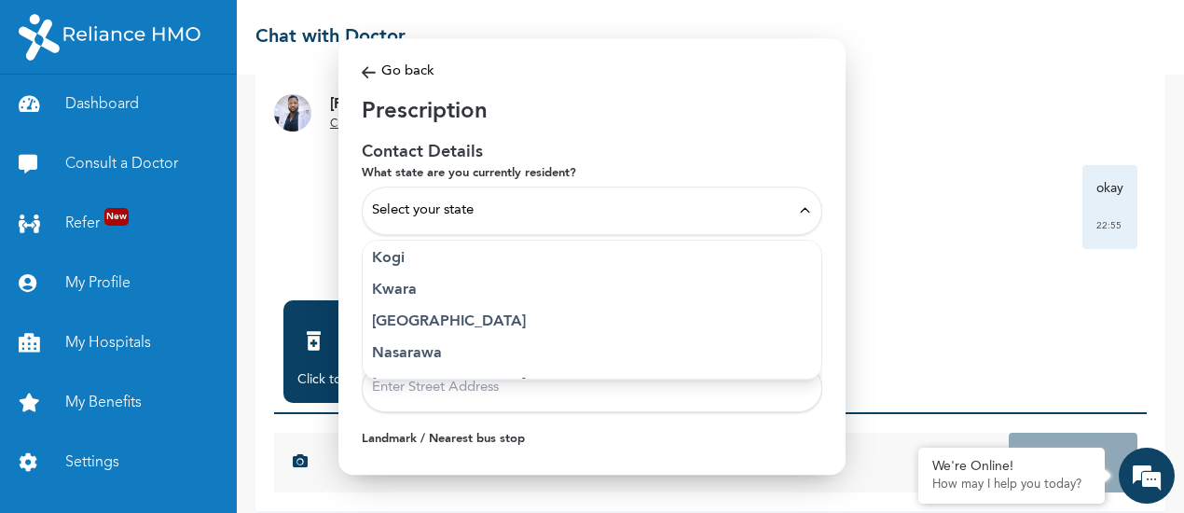
scroll to position [698, 0]
click at [425, 329] on p "Lagos" at bounding box center [592, 329] width 440 height 22
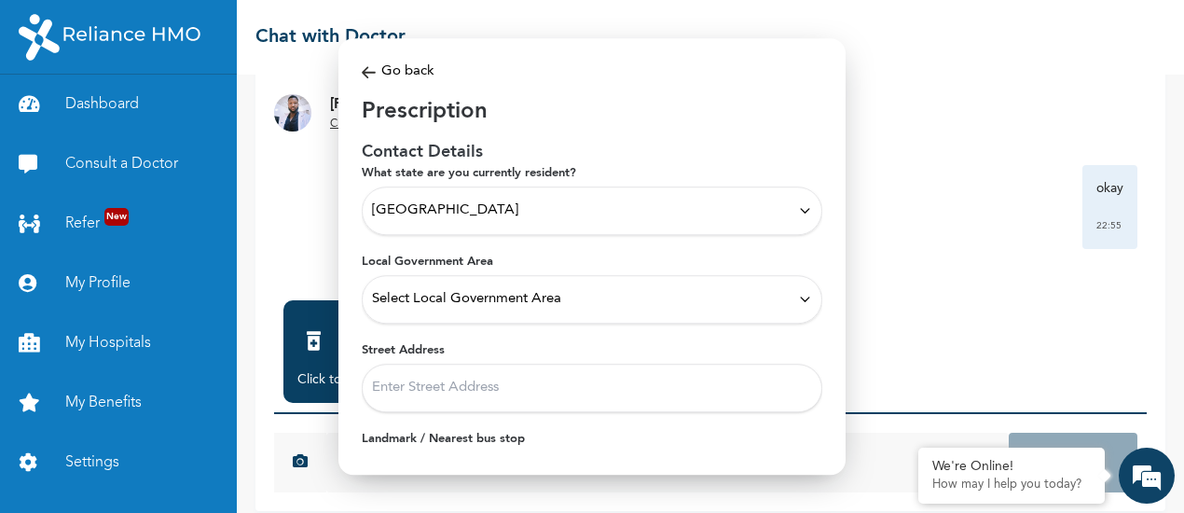
click at [442, 309] on div "Select Local Government Area" at bounding box center [592, 299] width 461 height 48
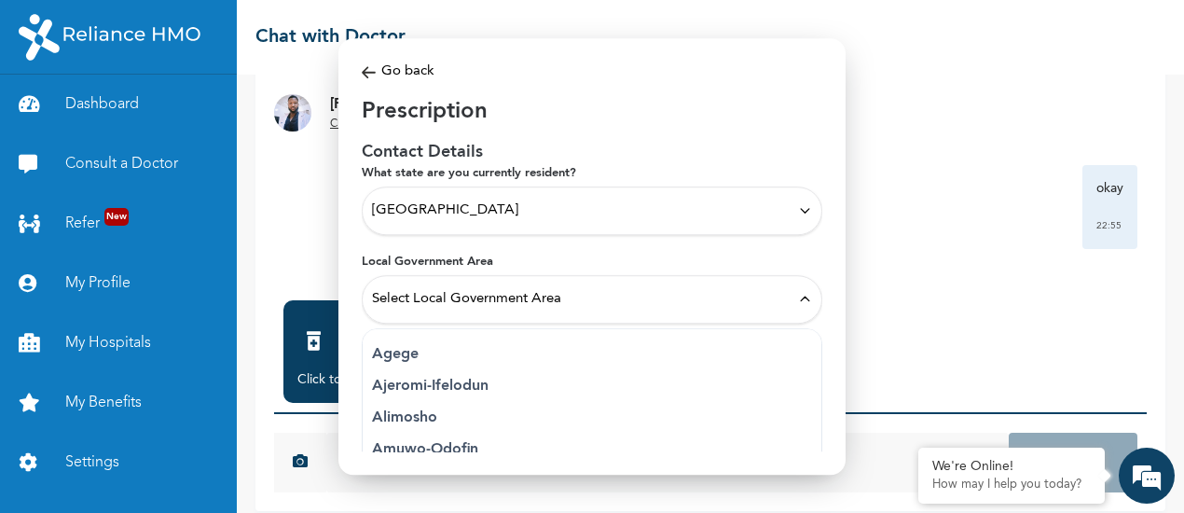
click at [516, 411] on p "Alimosho" at bounding box center [592, 418] width 440 height 22
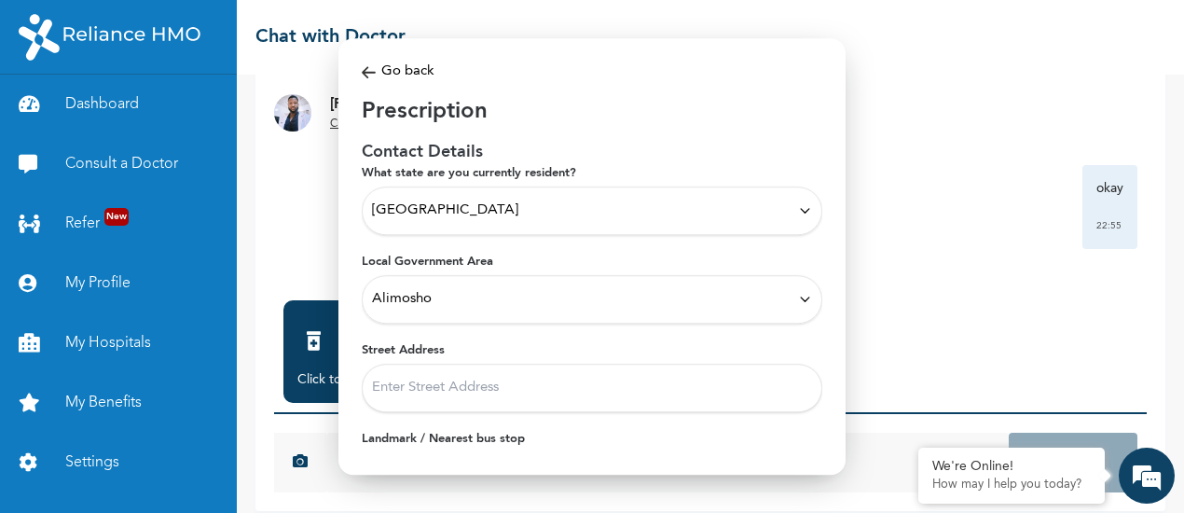
click at [525, 388] on input "Street Address" at bounding box center [592, 388] width 461 height 48
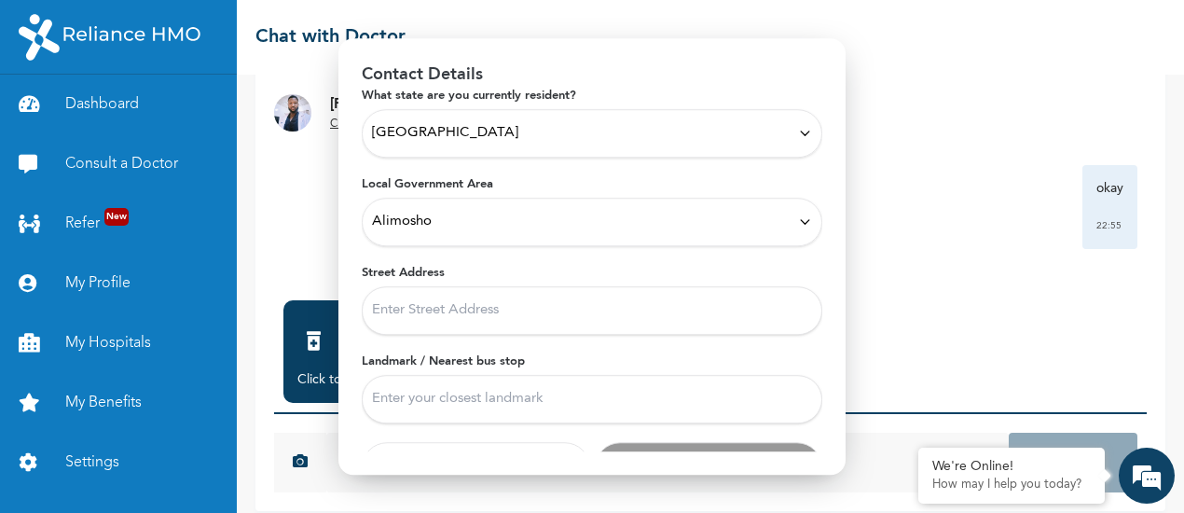
scroll to position [116, 0]
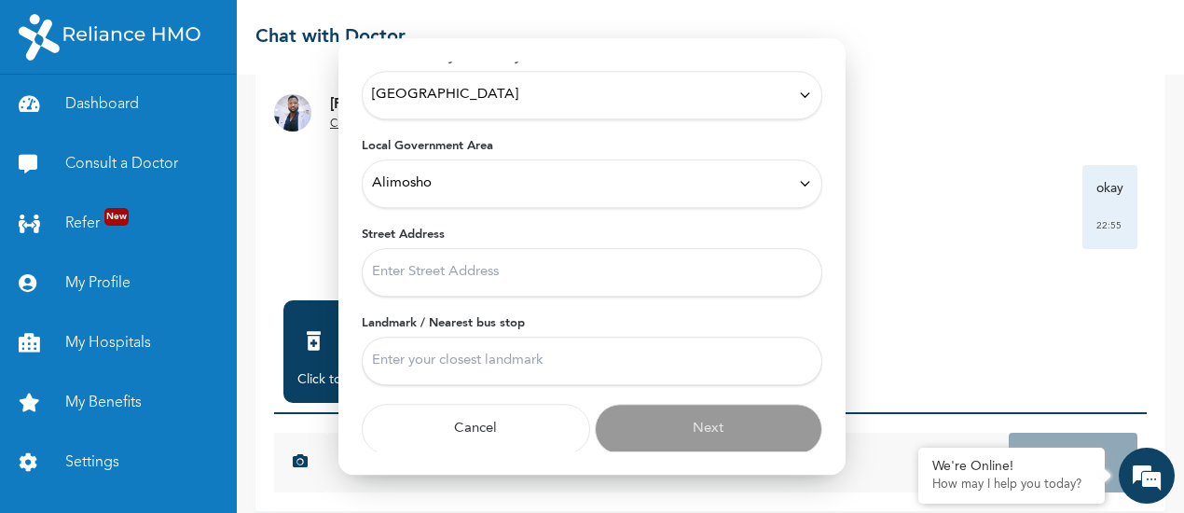
click at [586, 374] on input "Landmark / Nearest bus stop" at bounding box center [592, 361] width 461 height 48
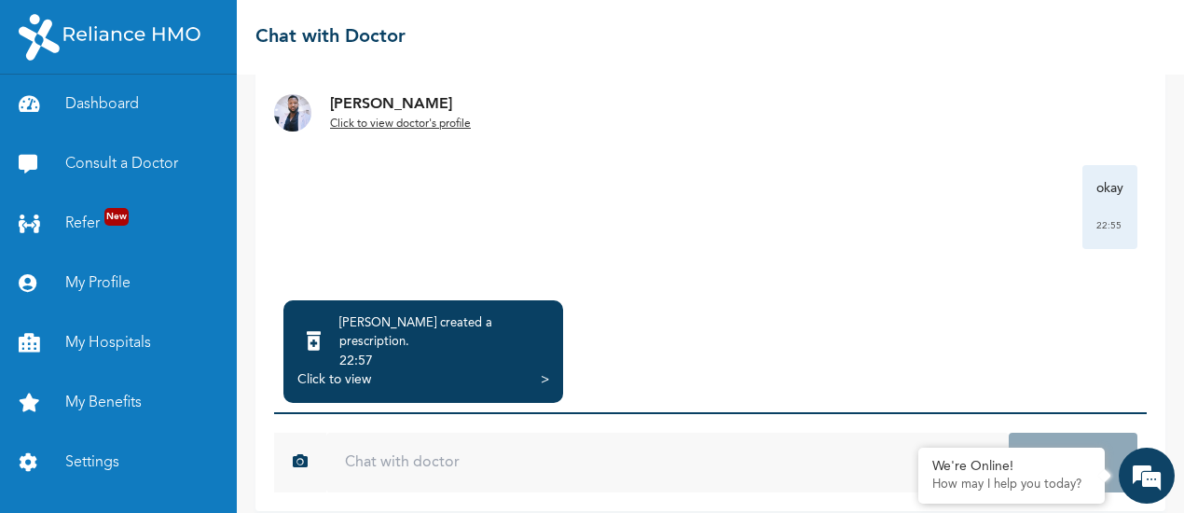
click at [373, 370] on div "Click to view >" at bounding box center [424, 379] width 252 height 19
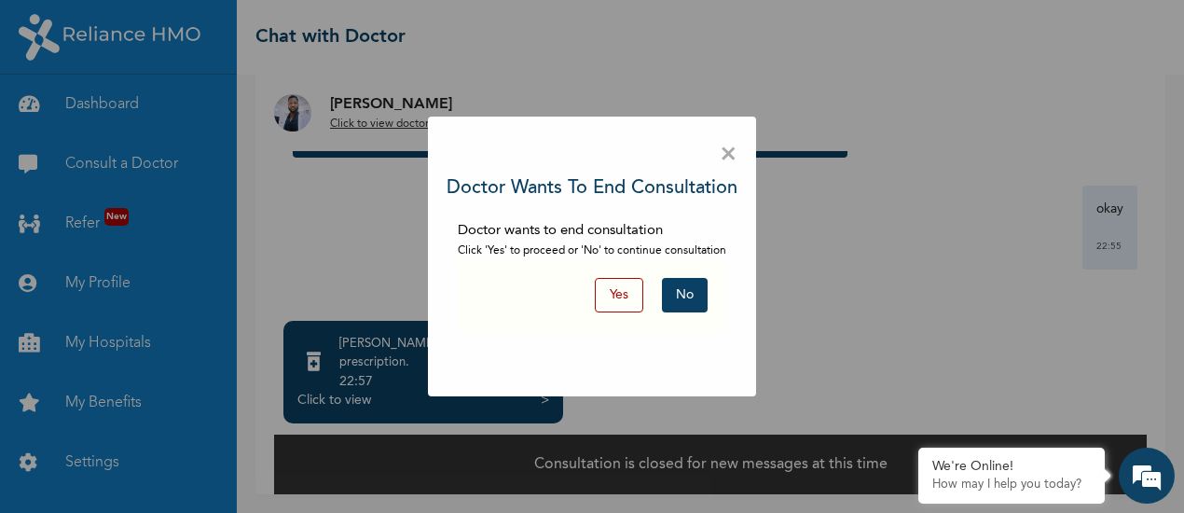
scroll to position [149, 0]
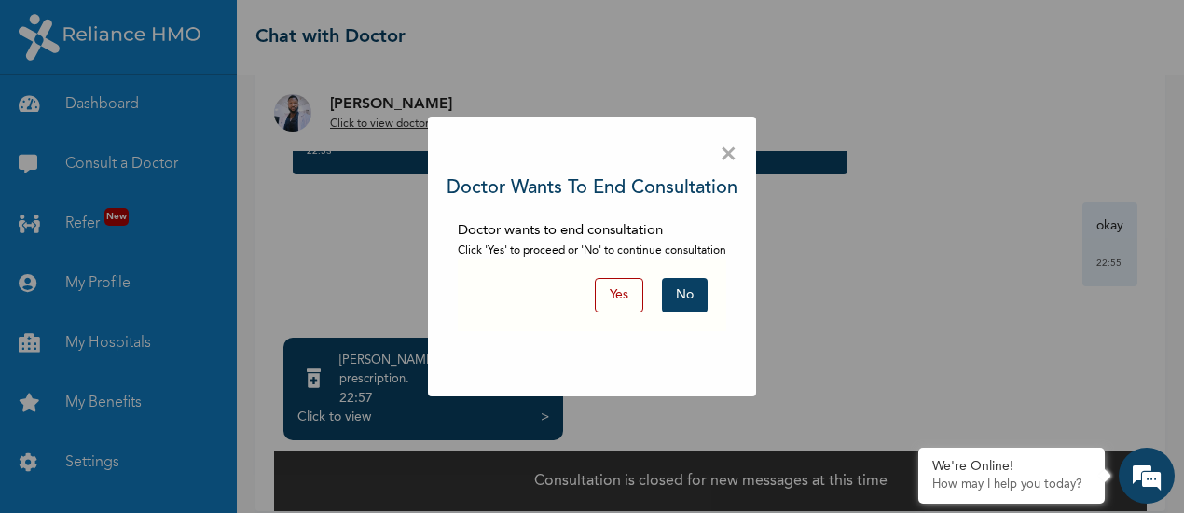
click at [603, 303] on button "Yes" at bounding box center [619, 295] width 48 height 35
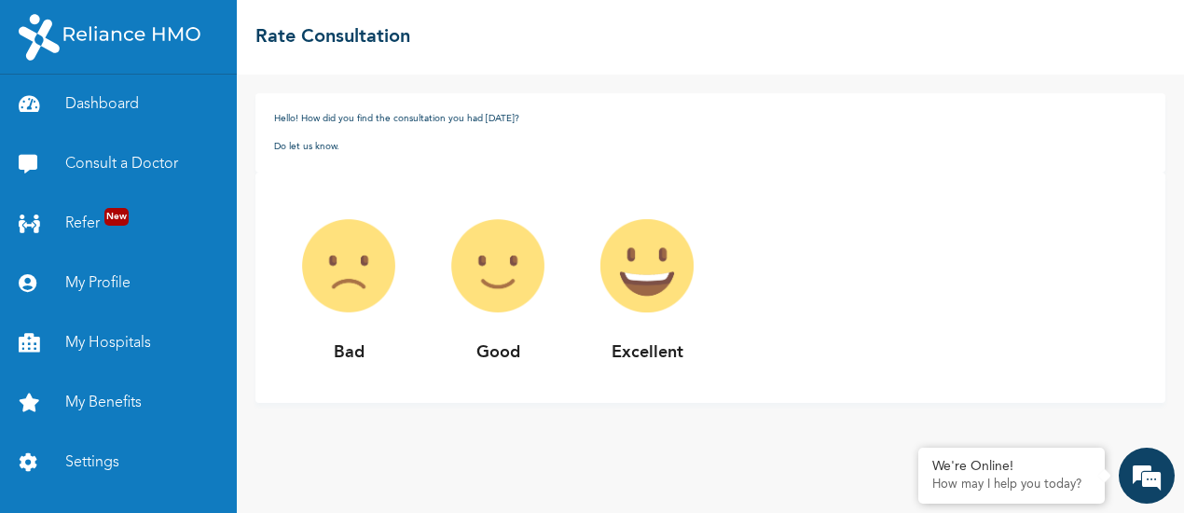
click at [493, 286] on img at bounding box center [497, 265] width 149 height 149
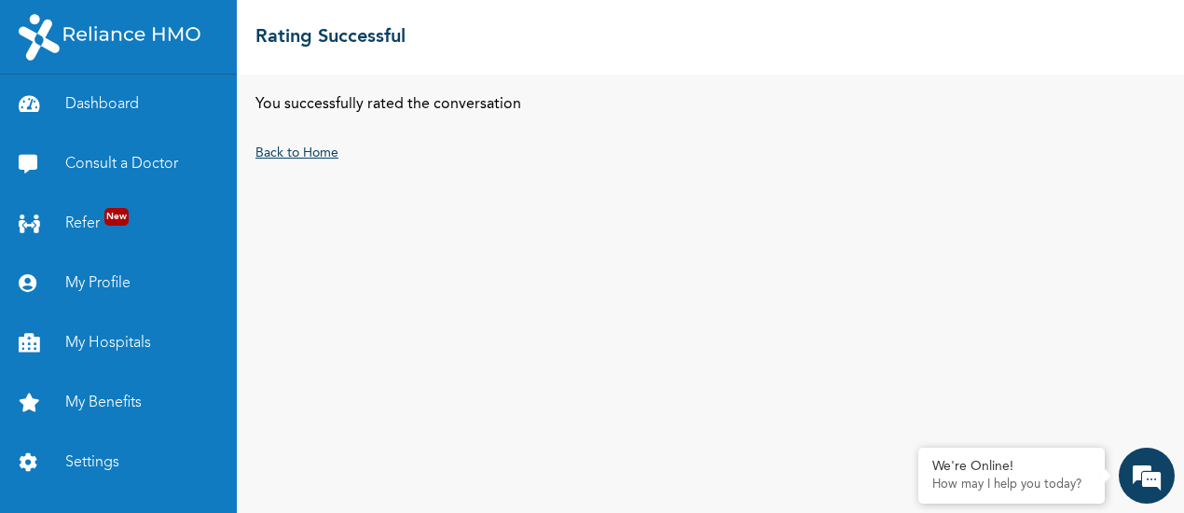
click at [325, 146] on link "Back to Home" at bounding box center [297, 152] width 83 height 13
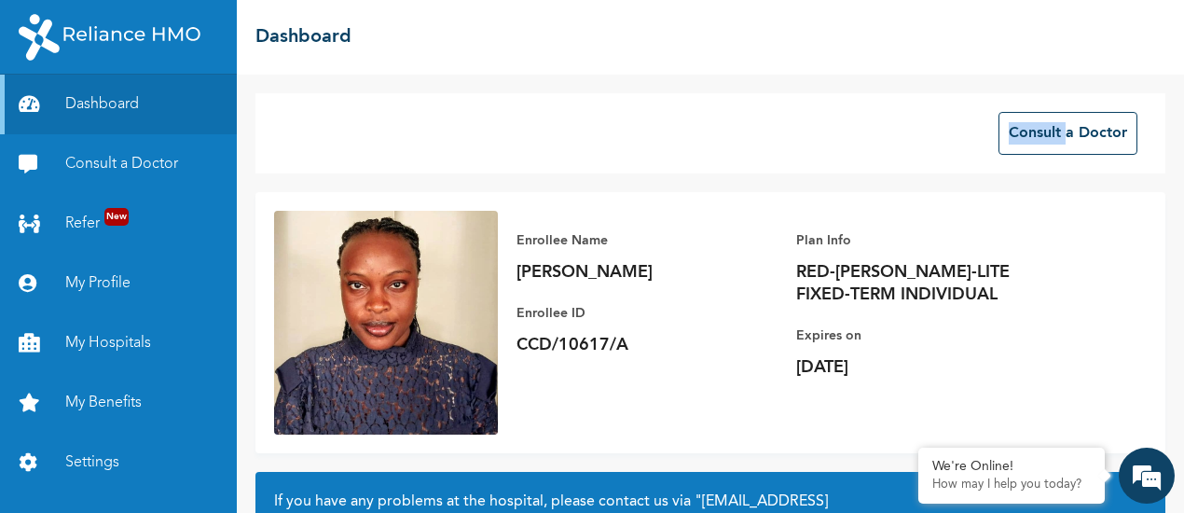
click at [325, 146] on div "Consult a Doctor" at bounding box center [711, 133] width 910 height 80
click at [133, 156] on link "Consult a Doctor" at bounding box center [118, 164] width 237 height 60
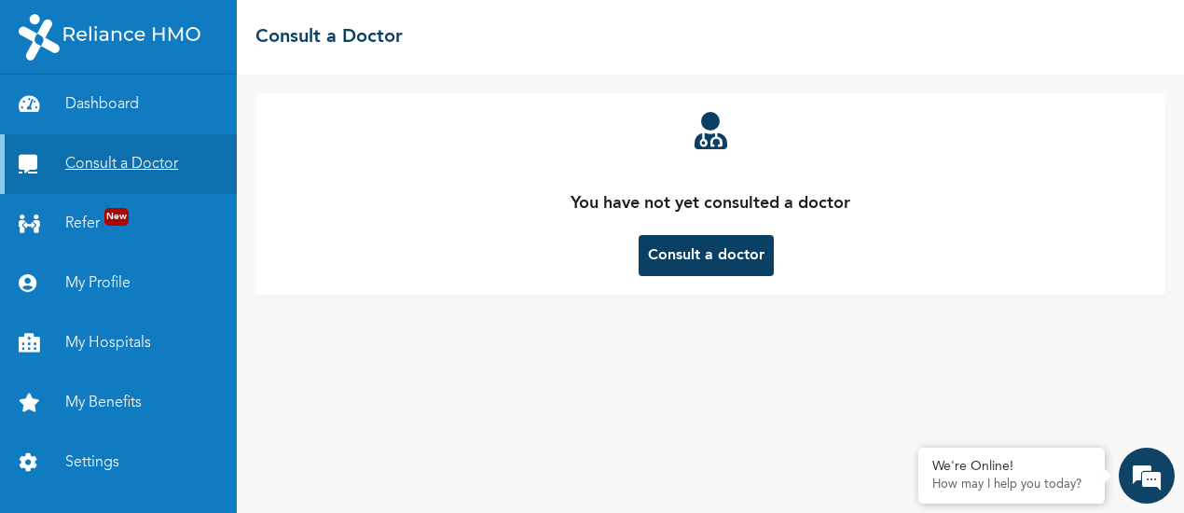
click at [133, 156] on link "Consult a Doctor" at bounding box center [118, 164] width 237 height 60
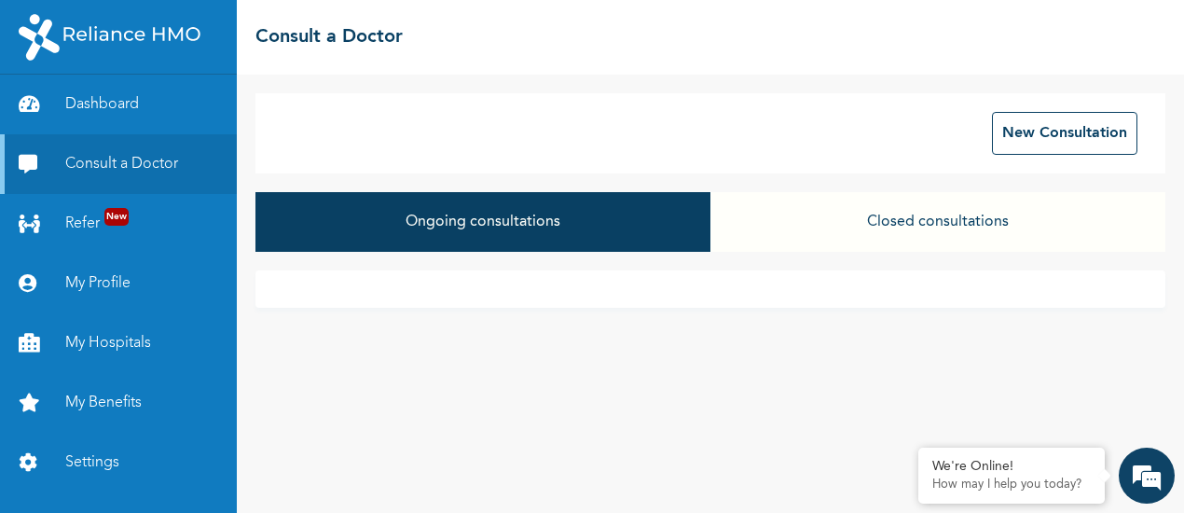
click at [845, 221] on button "Closed consultations" at bounding box center [938, 222] width 455 height 60
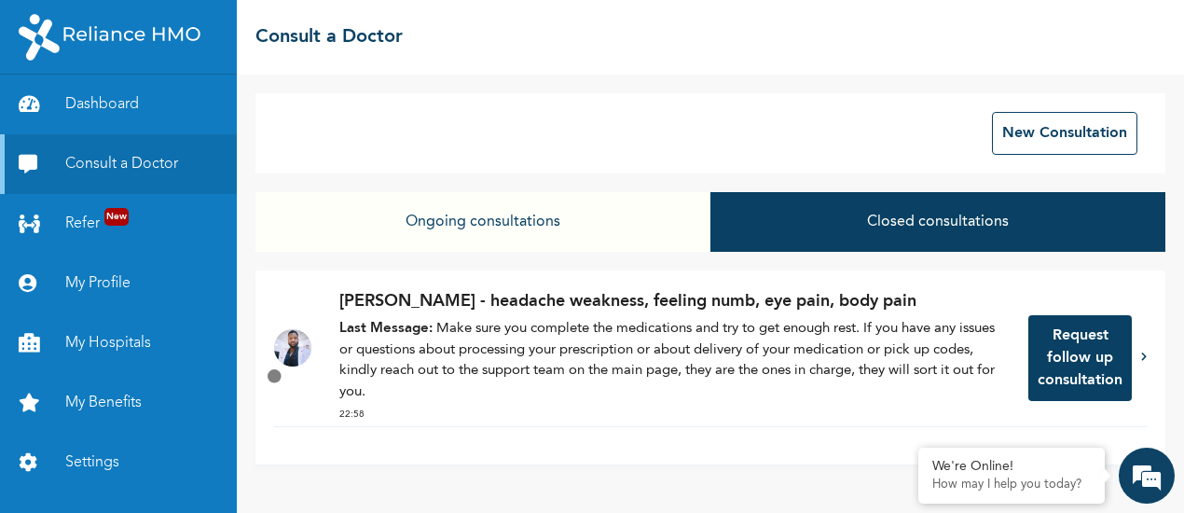
click at [1142, 357] on icon at bounding box center [1145, 356] width 6 height 9
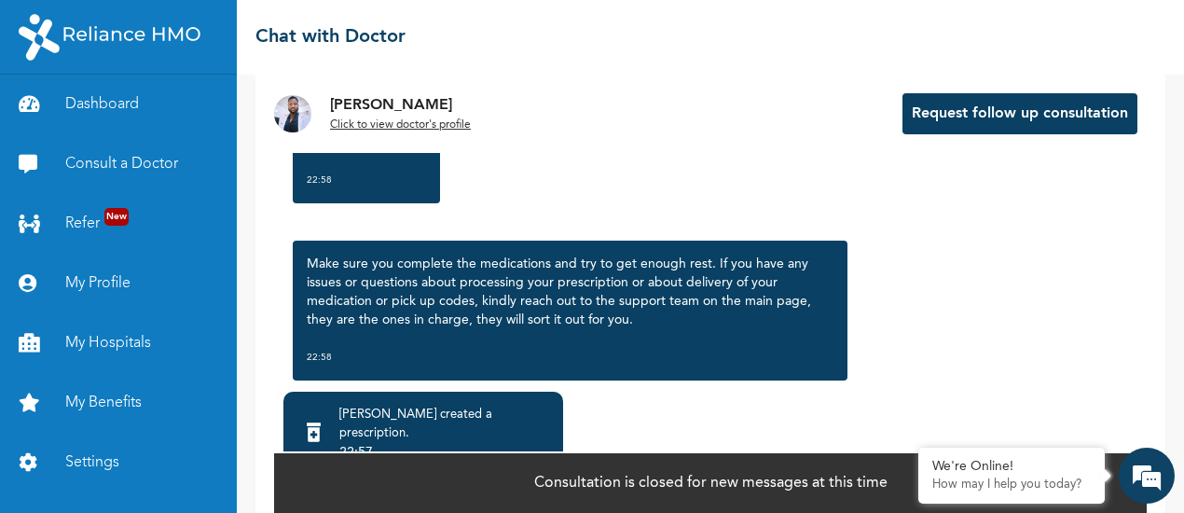
scroll to position [3188, 0]
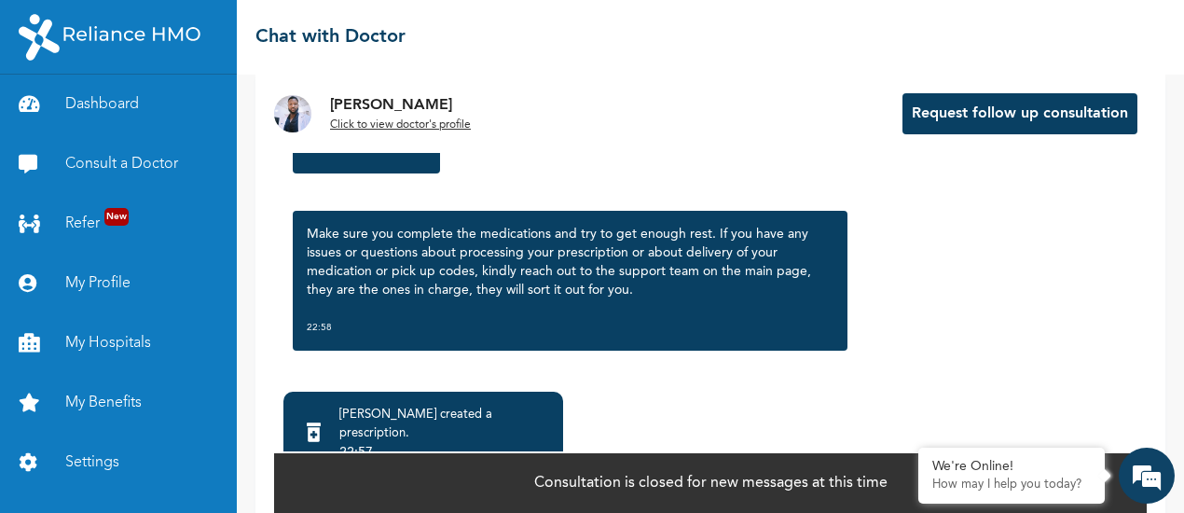
click at [1166, 78] on div "Dr. Ayorinde Click to view doctor's profile Request follow up consultation Wedn…" at bounding box center [711, 294] width 948 height 438
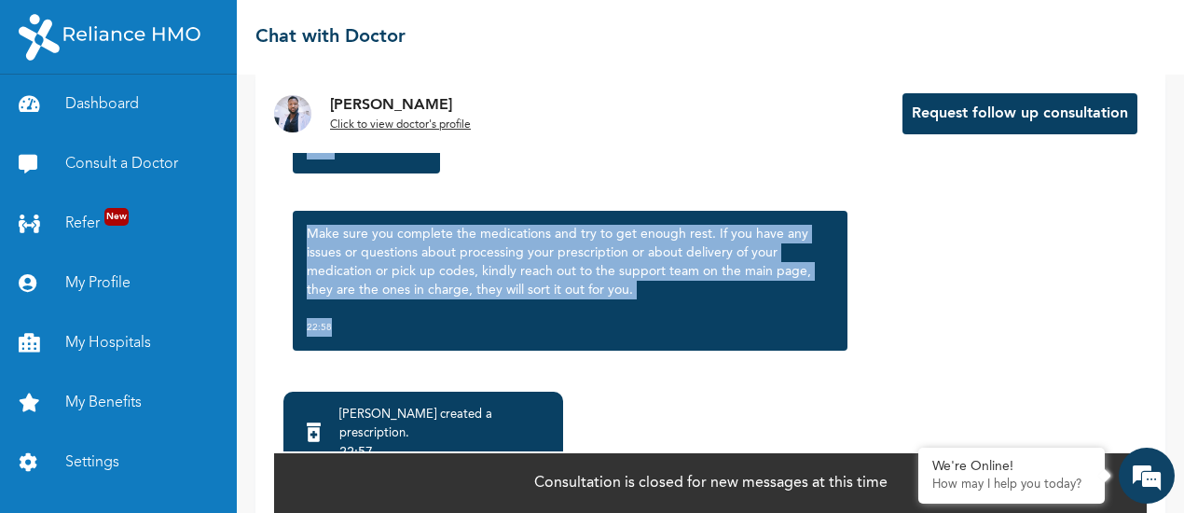
drag, startPoint x: 1166, startPoint y: 78, endPoint x: 1098, endPoint y: 326, distance: 256.4
click at [1098, 326] on div "Dr. Ayorinde Click to view doctor's profile Request follow up consultation Wedn…" at bounding box center [711, 294] width 948 height 438
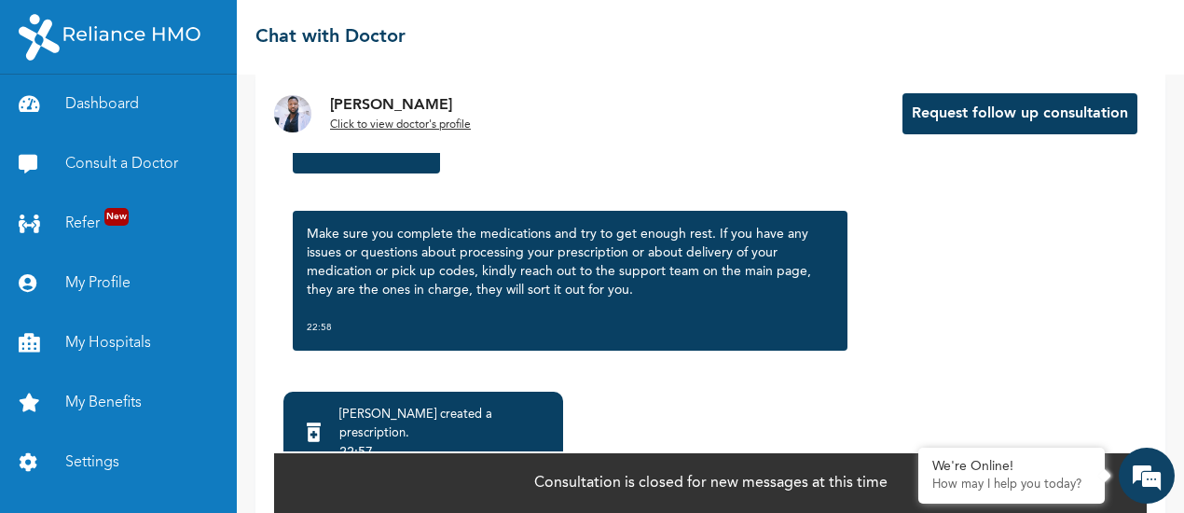
click at [925, 412] on div "Dr. Ayorinde created a prescription . 22:57 Click to view >" at bounding box center [710, 443] width 873 height 103
click at [73, 225] on link "Refer New" at bounding box center [118, 224] width 237 height 60
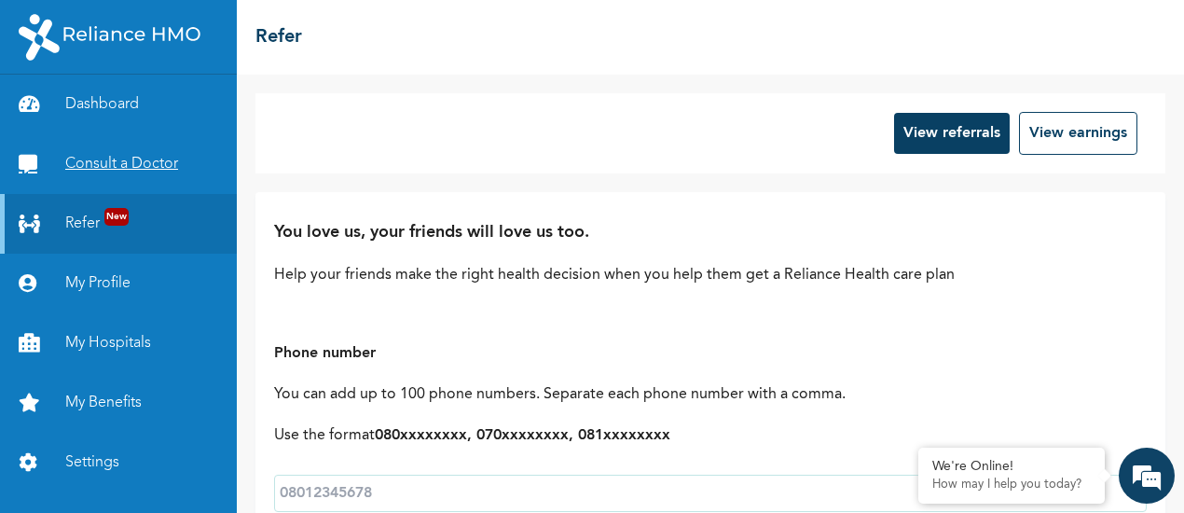
click at [68, 151] on link "Consult a Doctor" at bounding box center [118, 164] width 237 height 60
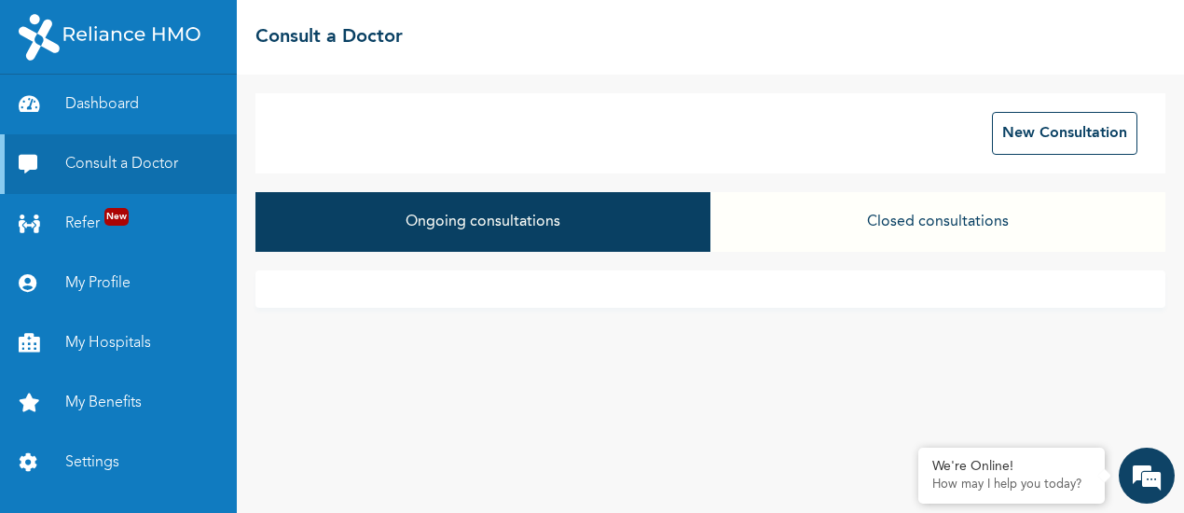
click at [634, 217] on button "Ongoing consultations" at bounding box center [483, 222] width 455 height 60
click at [824, 227] on button "Closed consultations" at bounding box center [938, 222] width 455 height 60
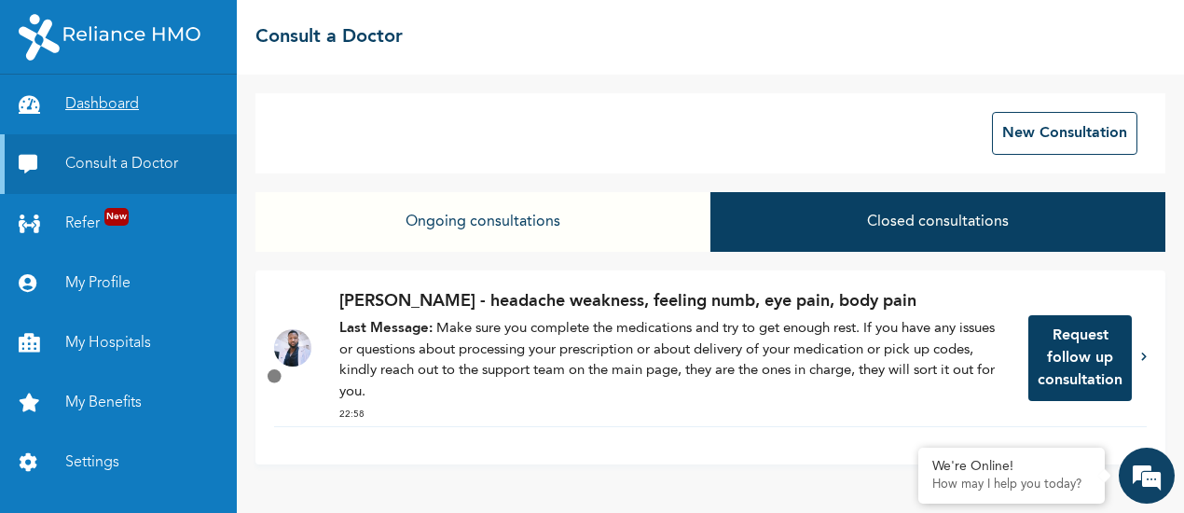
click at [124, 110] on link "Dashboard" at bounding box center [118, 105] width 237 height 60
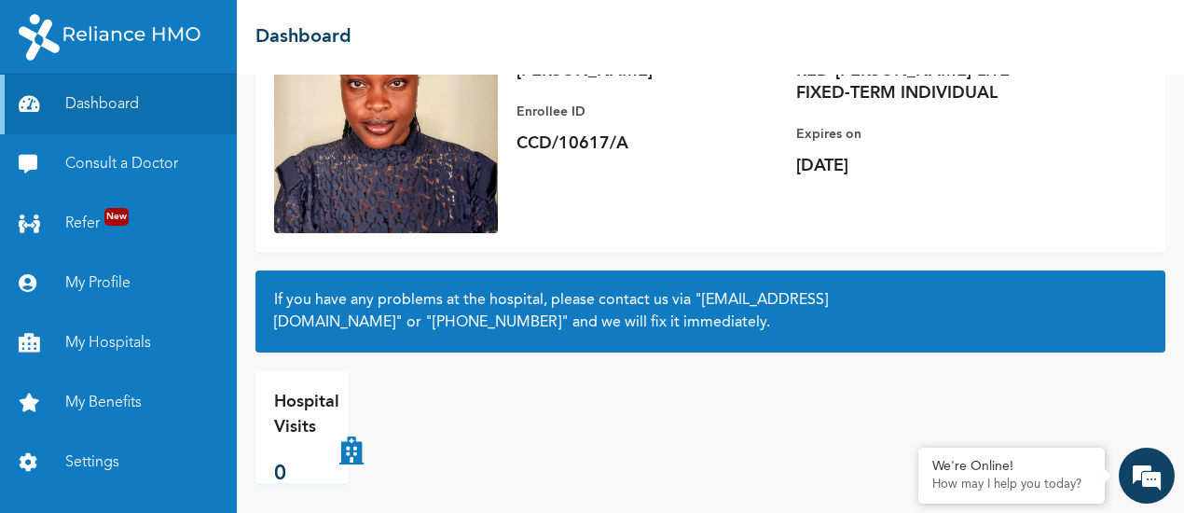
scroll to position [200, 0]
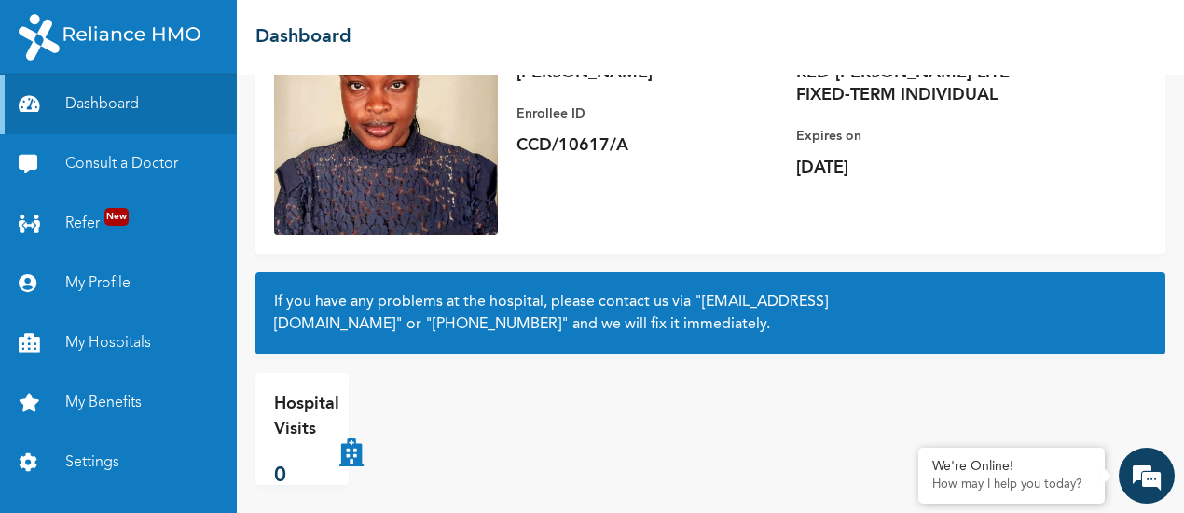
click at [762, 350] on div "If you have any problems at the hospital, please contact us via "hellonigeria@g…" at bounding box center [711, 313] width 910 height 82
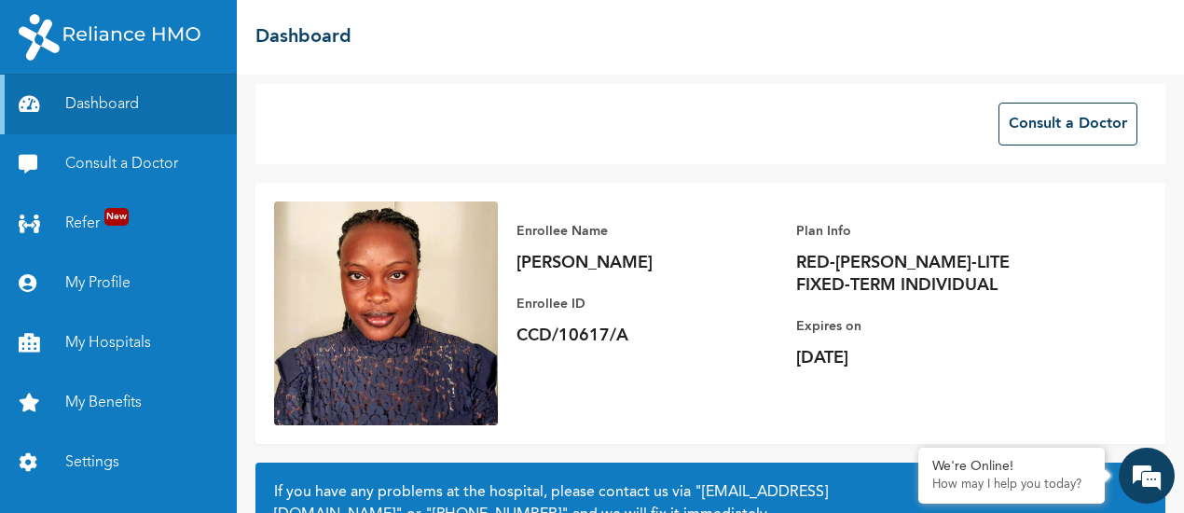
scroll to position [17, 0]
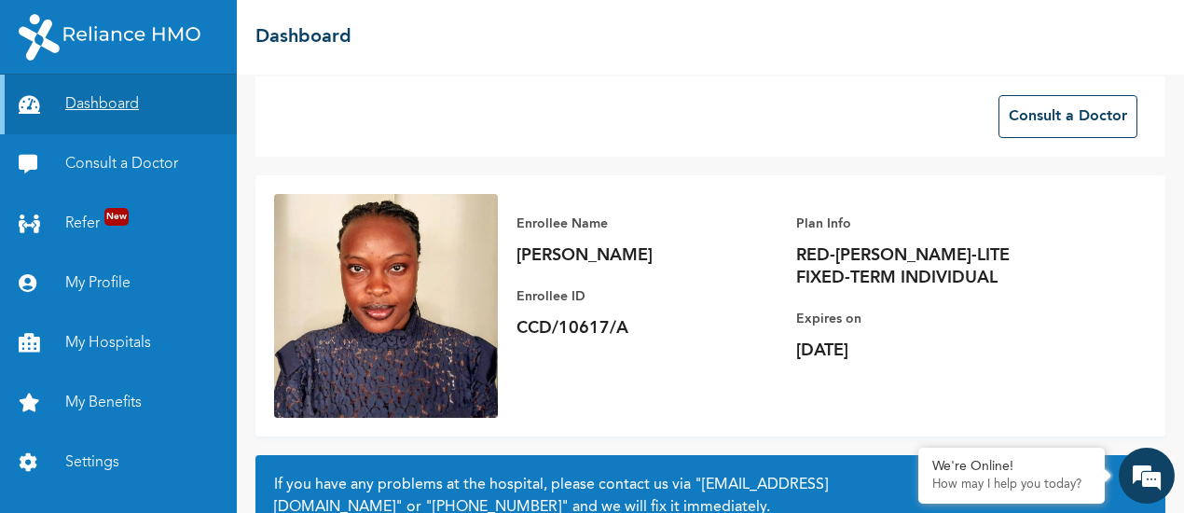
click at [108, 100] on link "Dashboard" at bounding box center [118, 105] width 237 height 60
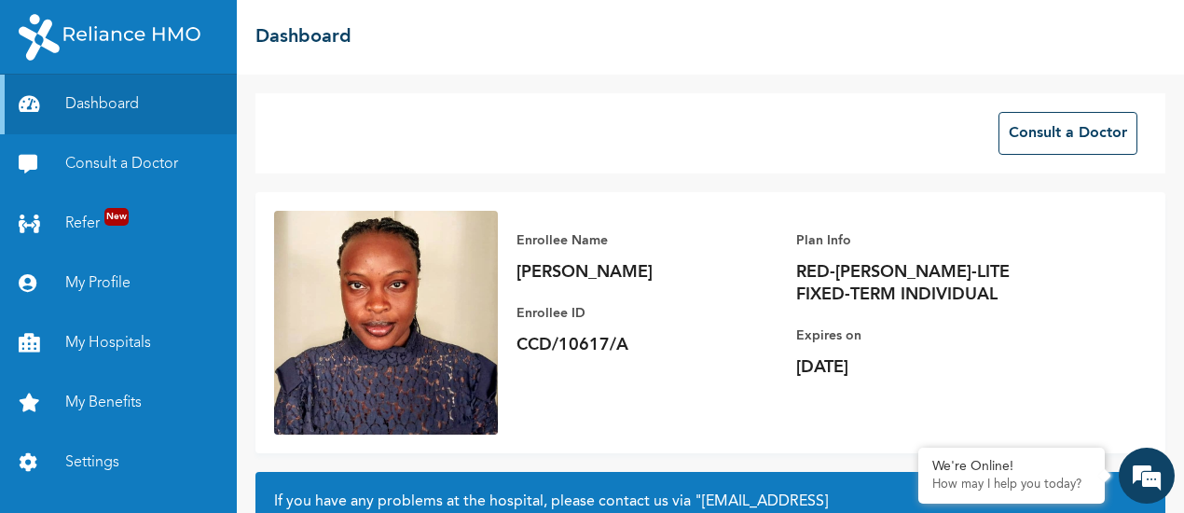
scroll to position [209, 0]
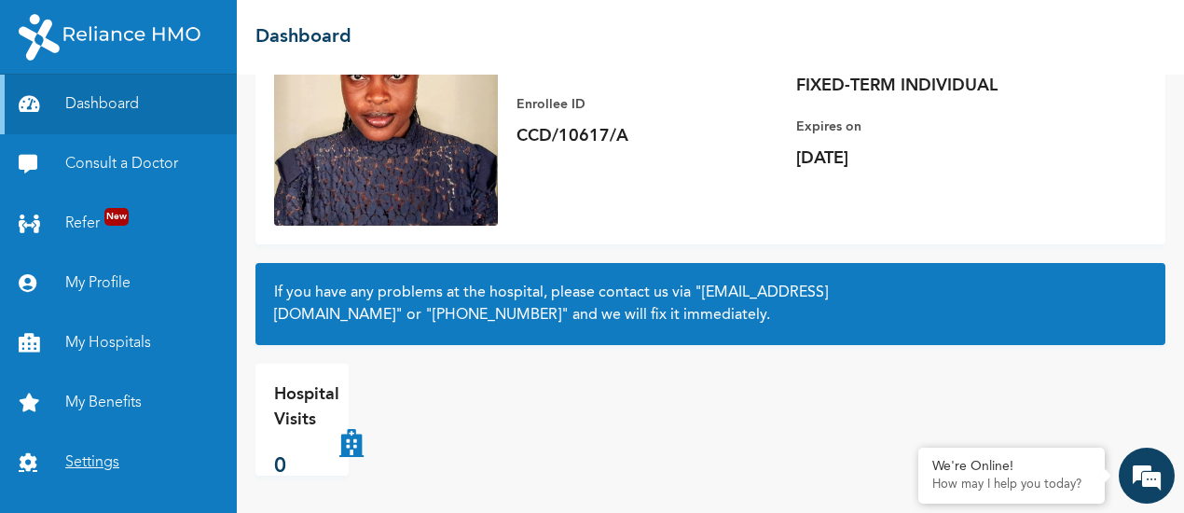
click at [109, 468] on link "Settings" at bounding box center [118, 463] width 237 height 60
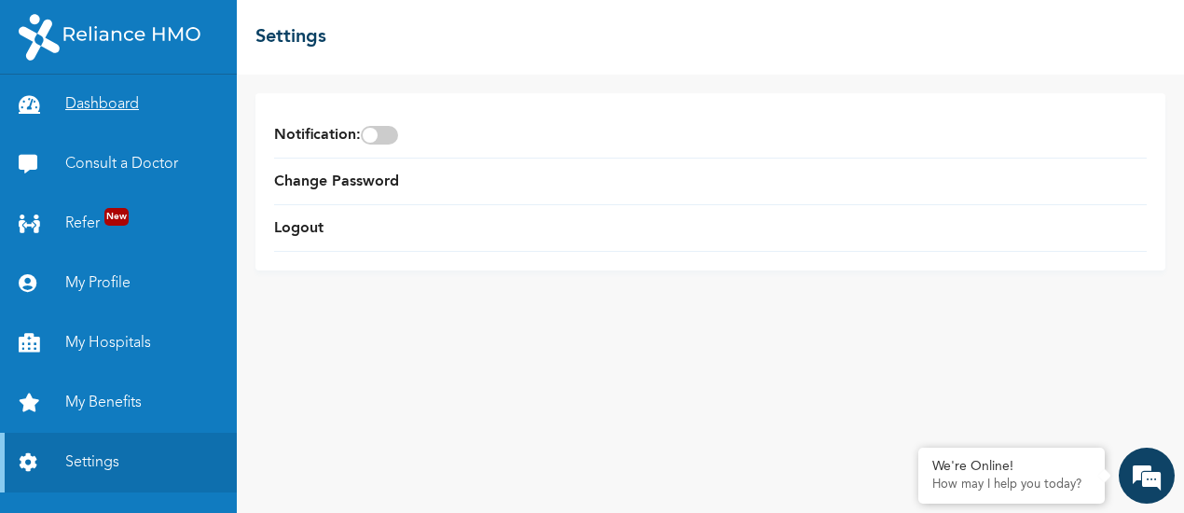
click at [58, 101] on link "Dashboard" at bounding box center [118, 105] width 237 height 60
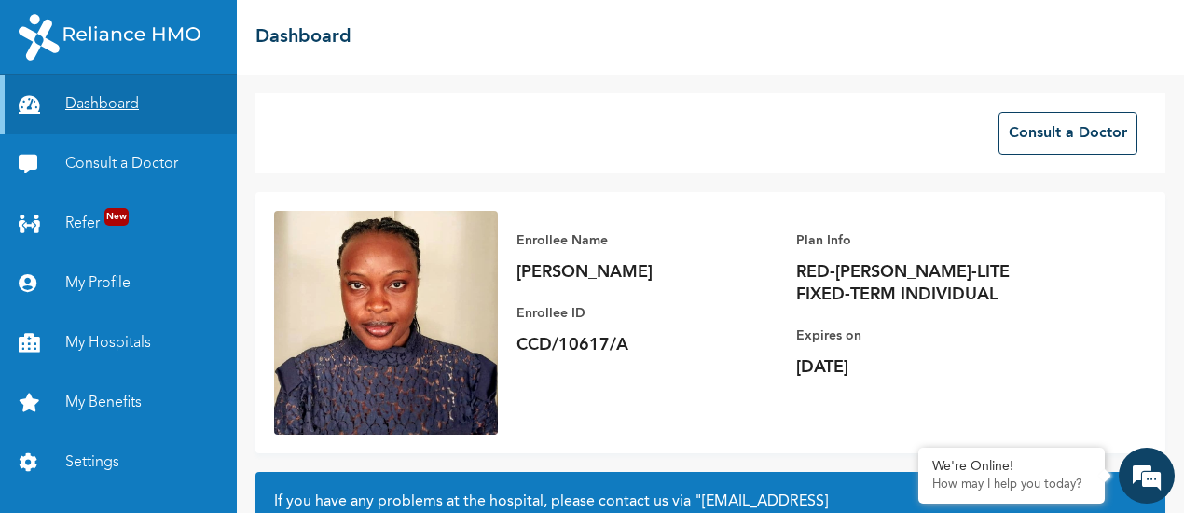
click at [58, 101] on link "Dashboard" at bounding box center [118, 105] width 237 height 60
click at [97, 274] on link "My Profile" at bounding box center [118, 284] width 237 height 60
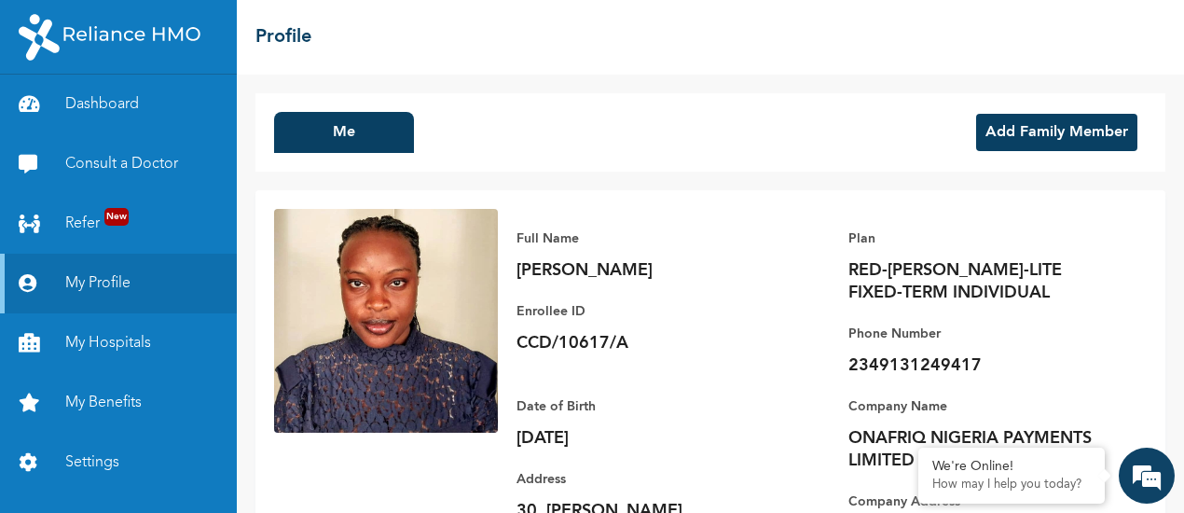
click at [414, 312] on img at bounding box center [386, 321] width 224 height 224
